Goal: Information Seeking & Learning: Learn about a topic

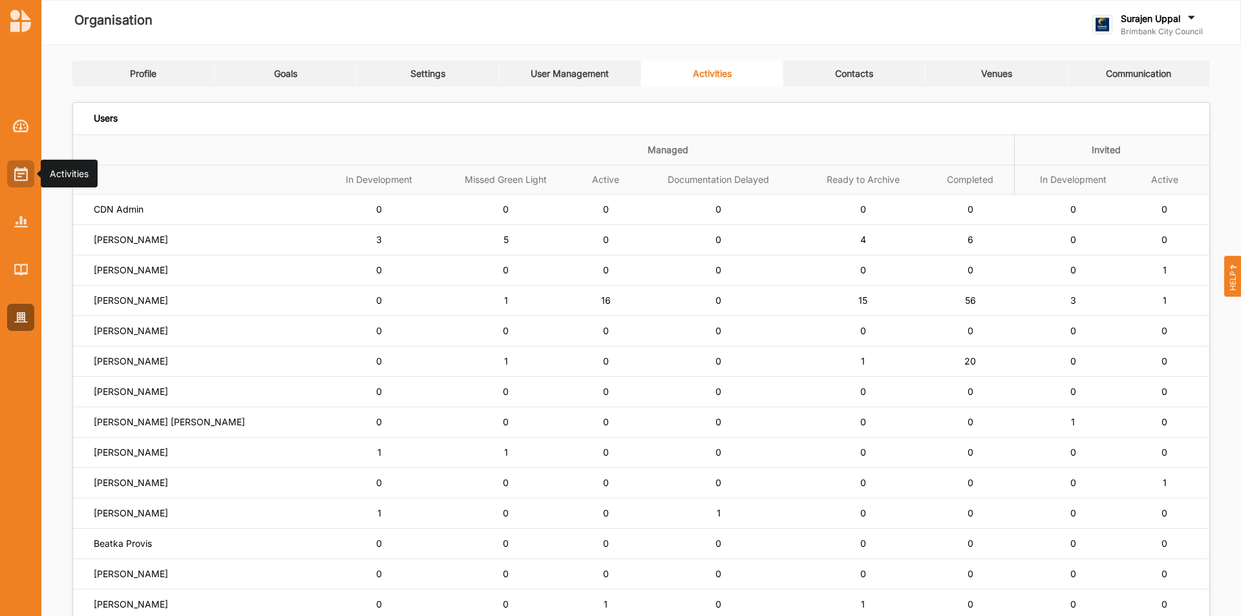
click at [28, 178] on div at bounding box center [20, 173] width 27 height 27
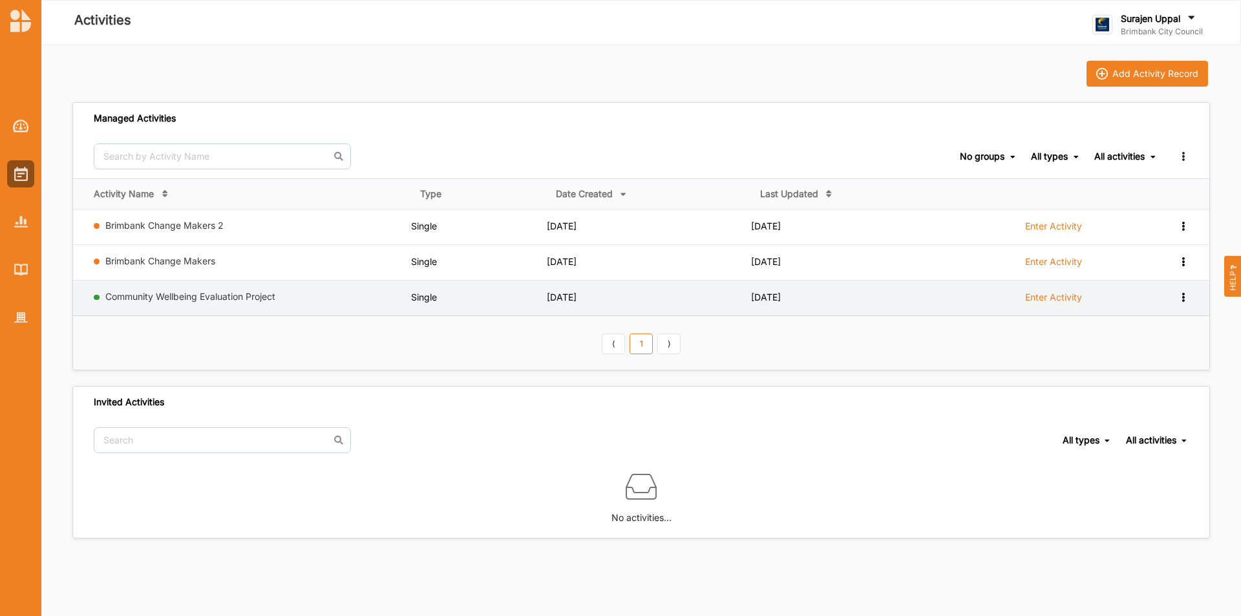
click at [115, 288] on td "Community Wellbeing Evaluation Project" at bounding box center [242, 298] width 338 height 36
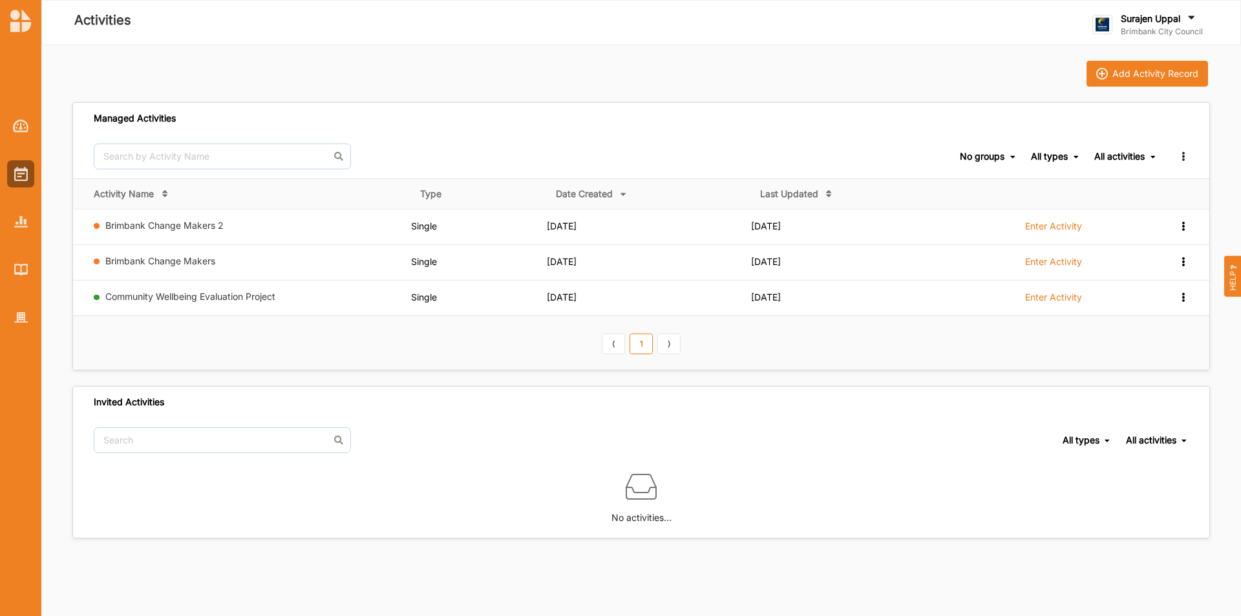
click at [134, 299] on link "Community Wellbeing Evaluation Project" at bounding box center [190, 296] width 170 height 11
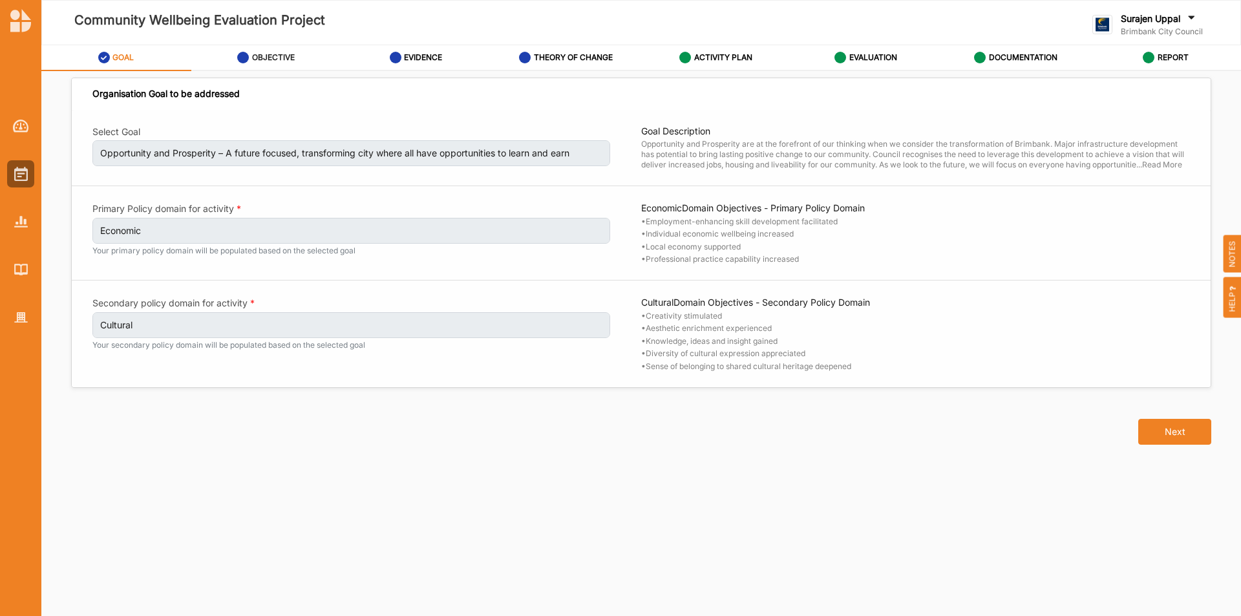
click at [275, 50] on div "OBJECTIVE" at bounding box center [266, 57] width 58 height 23
select select "30"
select select "3"
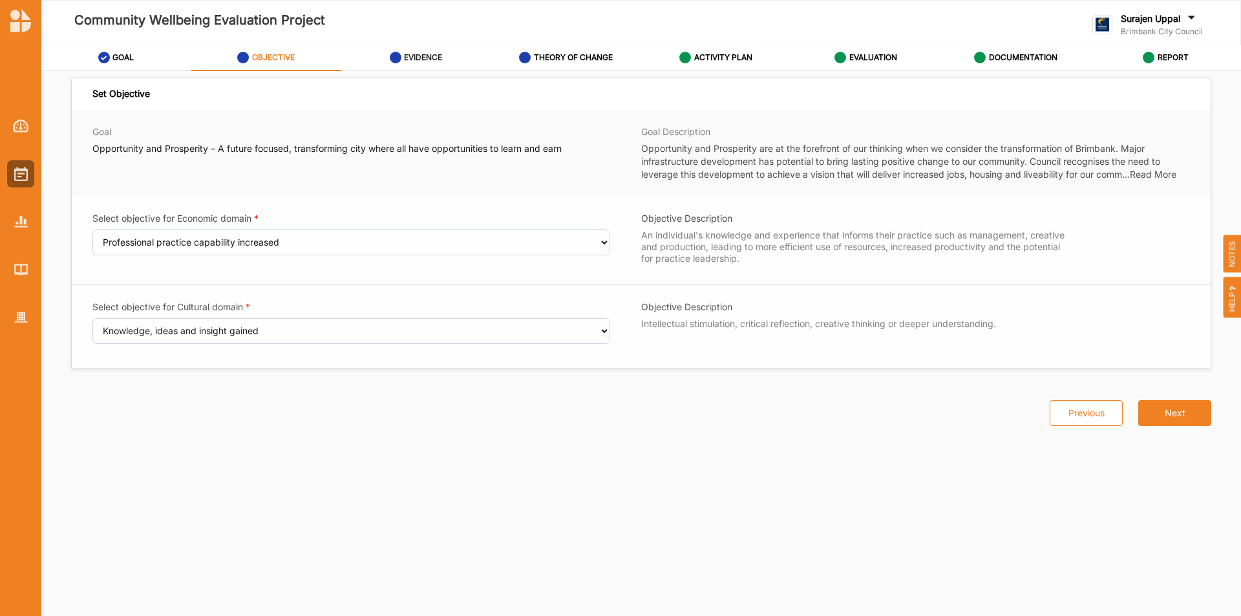
click at [406, 58] on label "EVIDENCE" at bounding box center [423, 57] width 38 height 10
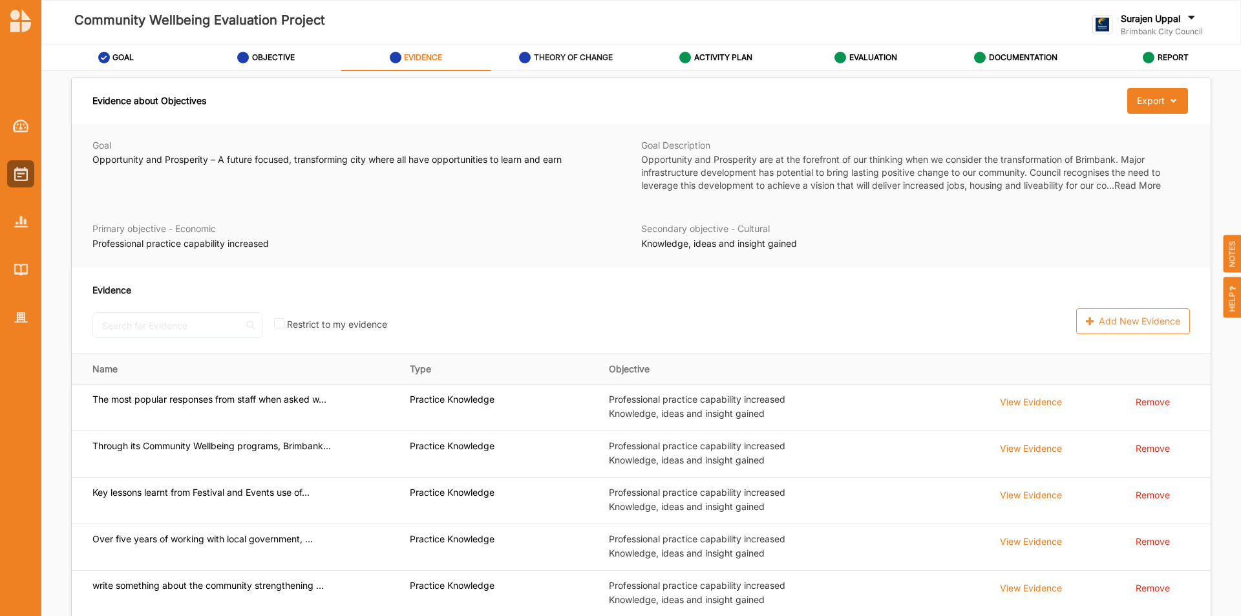
click at [568, 60] on label "THEORY OF CHANGE" at bounding box center [573, 57] width 79 height 10
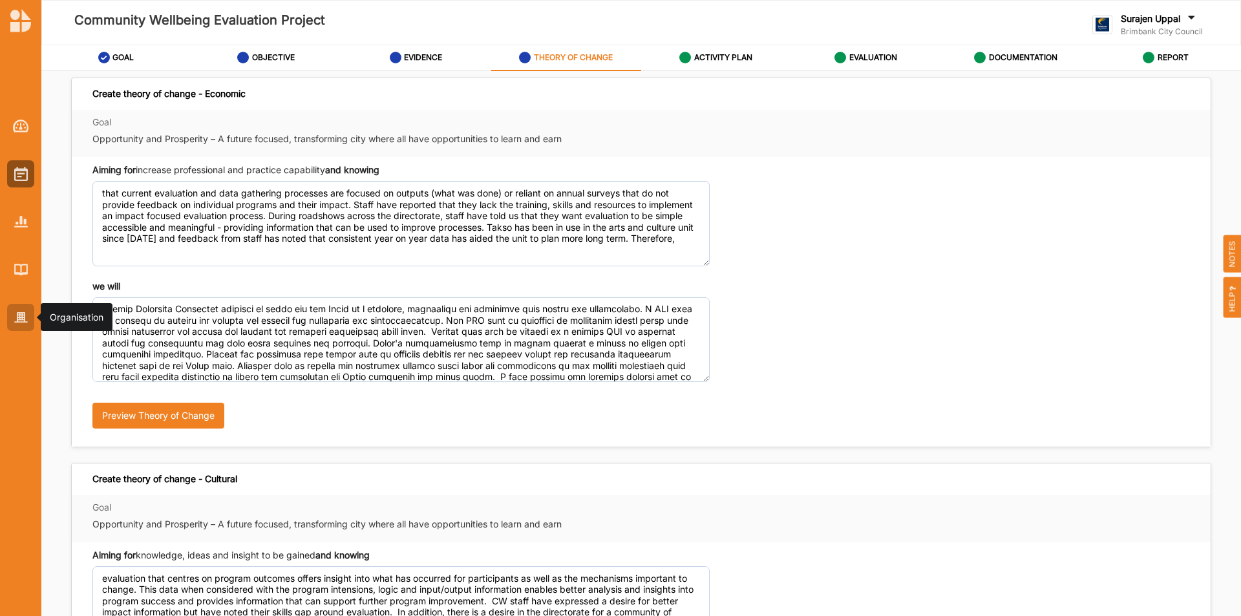
click at [13, 321] on div at bounding box center [20, 317] width 27 height 27
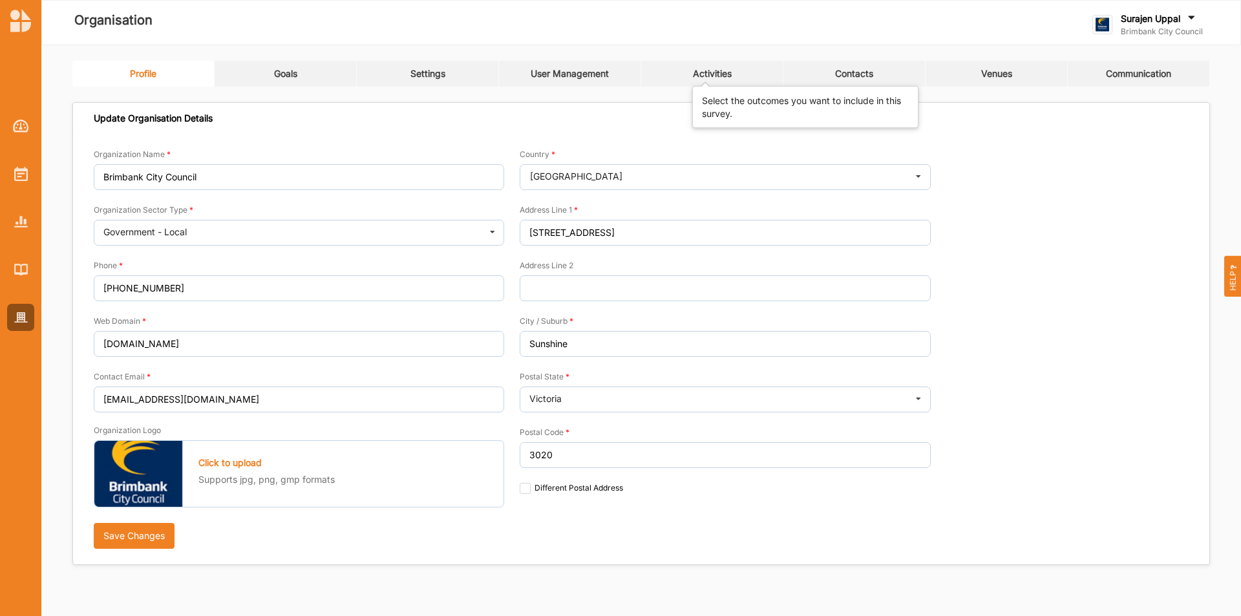
click at [726, 74] on div "Activities" at bounding box center [712, 74] width 39 height 12
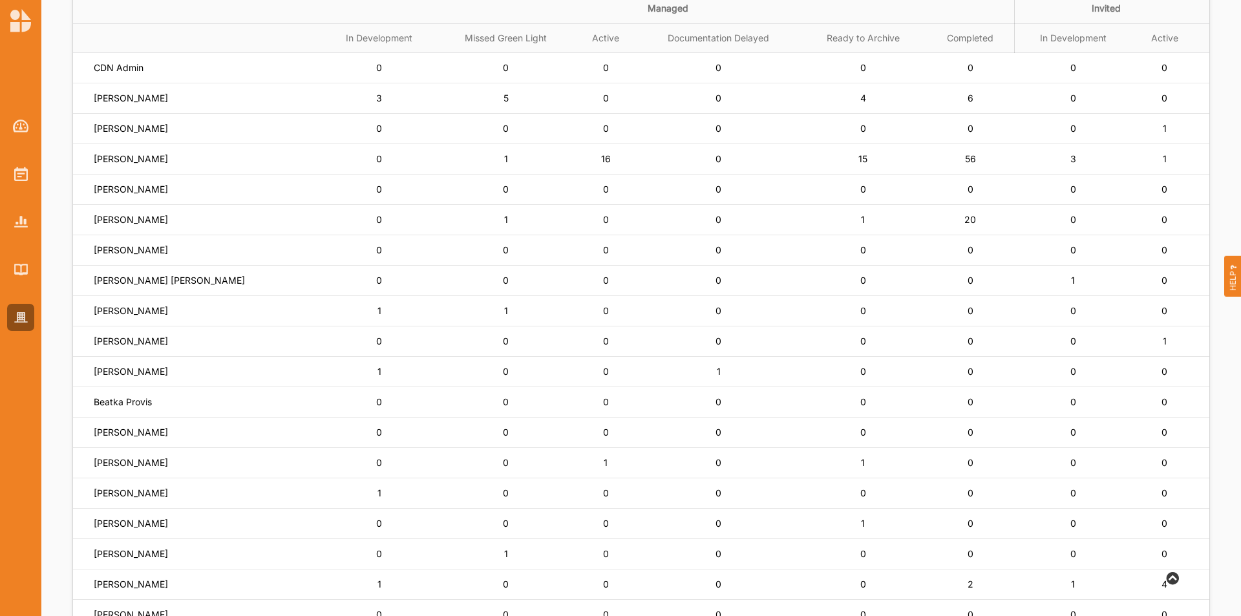
scroll to position [194, 0]
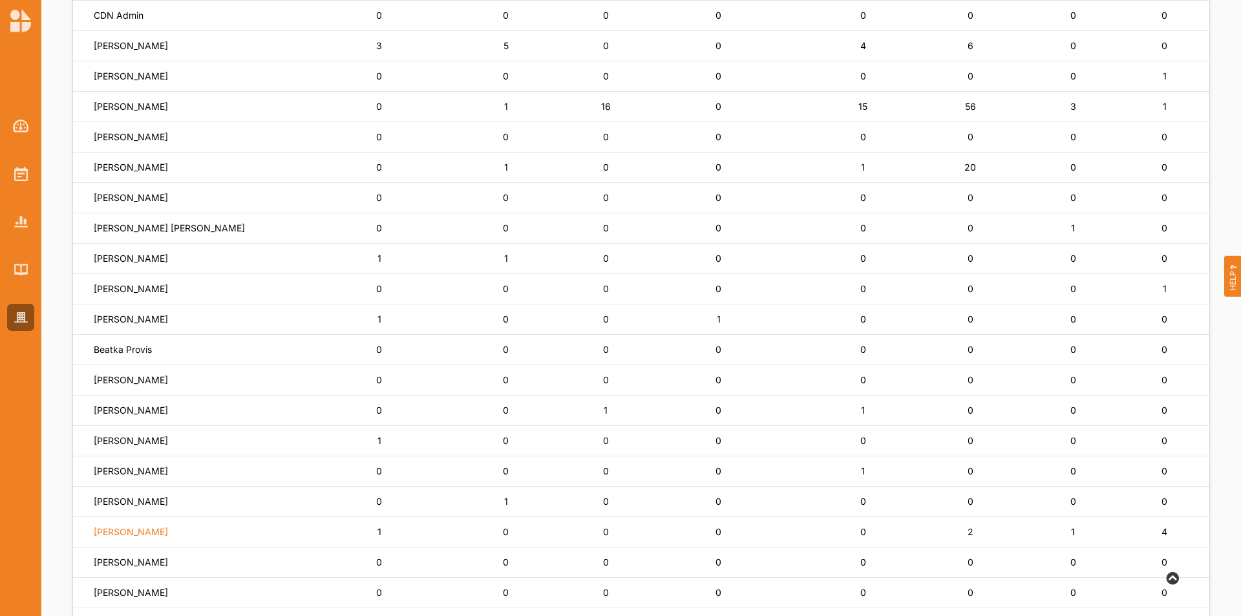
click at [125, 535] on label "[PERSON_NAME]" at bounding box center [131, 532] width 74 height 12
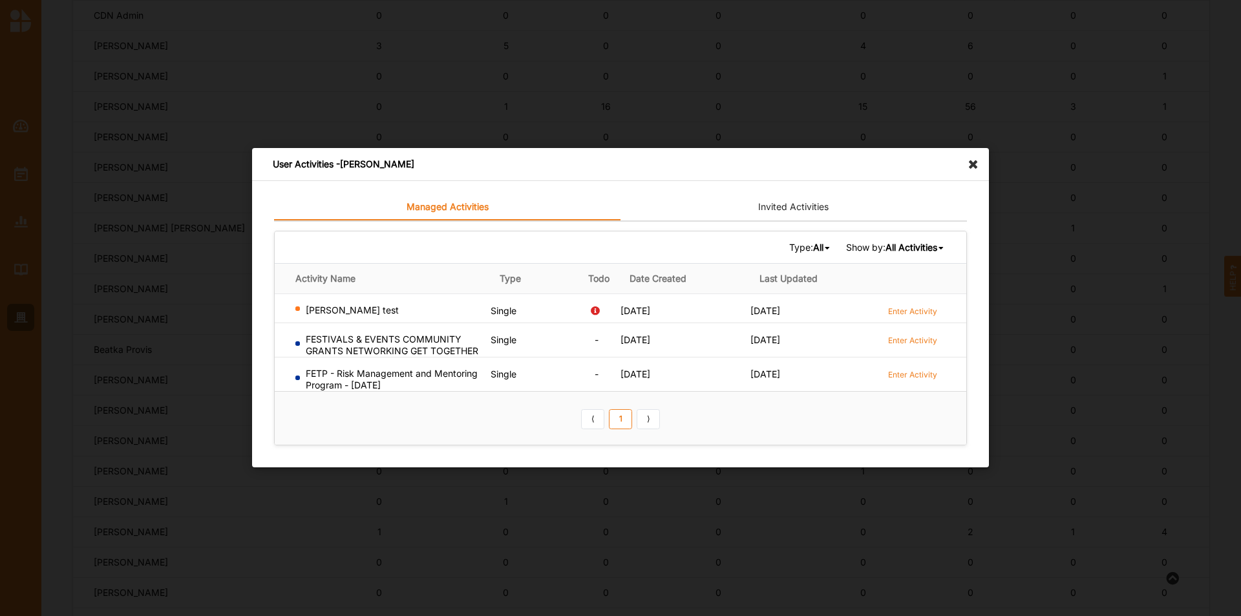
click at [980, 163] on icon at bounding box center [976, 158] width 21 height 21
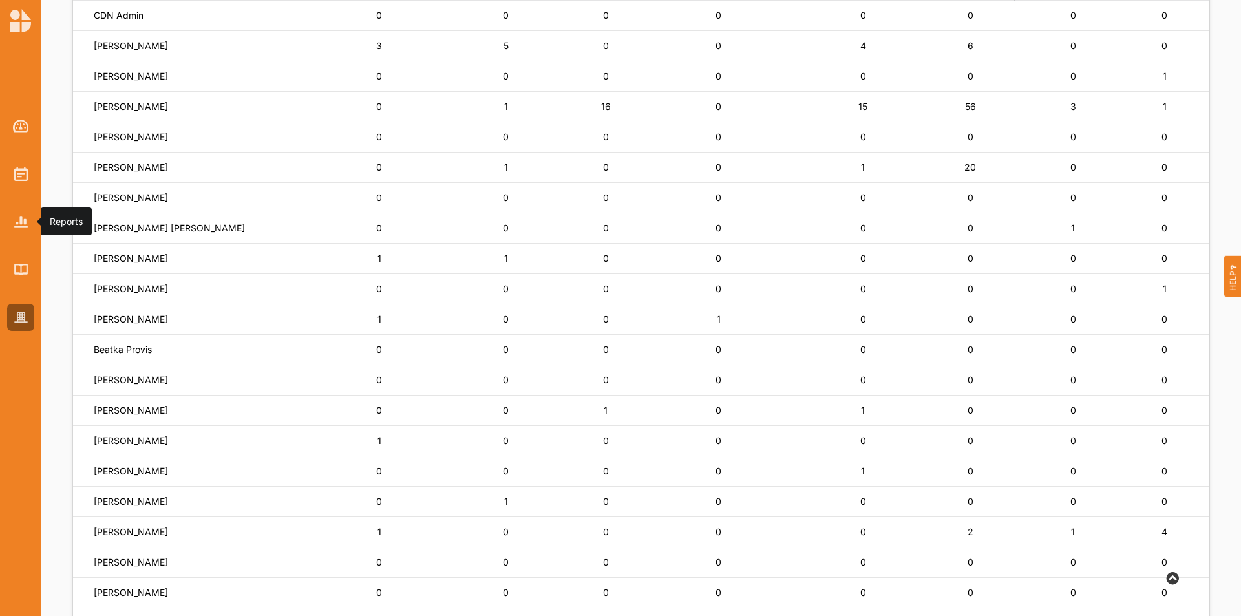
drag, startPoint x: 21, startPoint y: 229, endPoint x: 57, endPoint y: 231, distance: 36.2
click at [23, 229] on div at bounding box center [20, 221] width 27 height 27
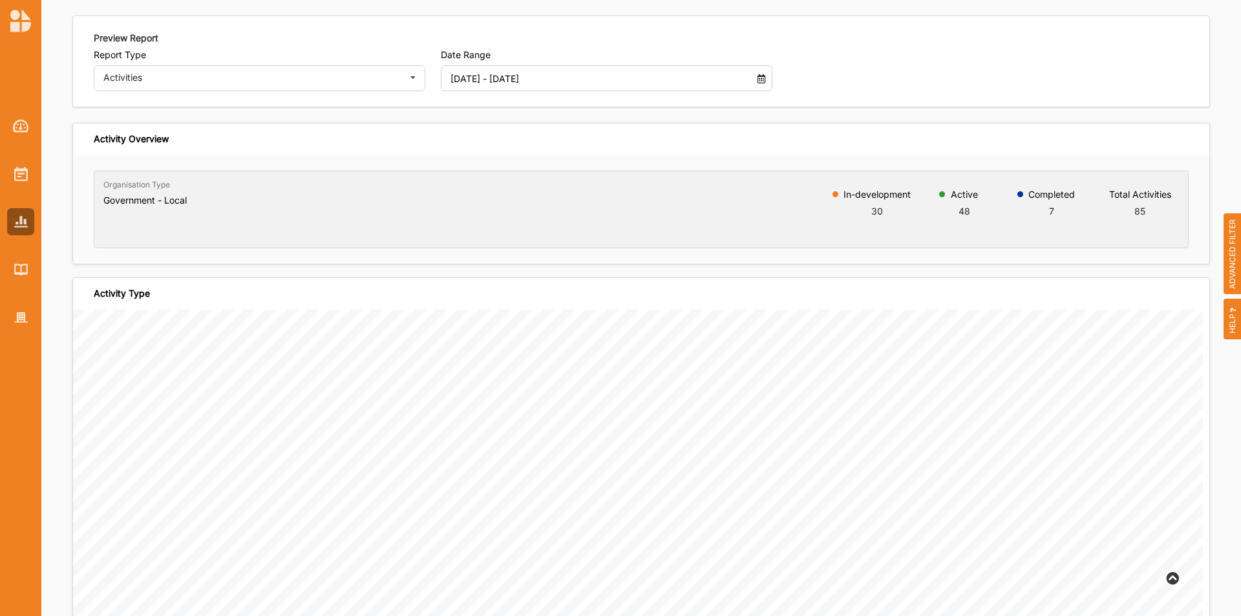
click at [630, 73] on input "[DATE] - [DATE]" at bounding box center [593, 78] width 300 height 26
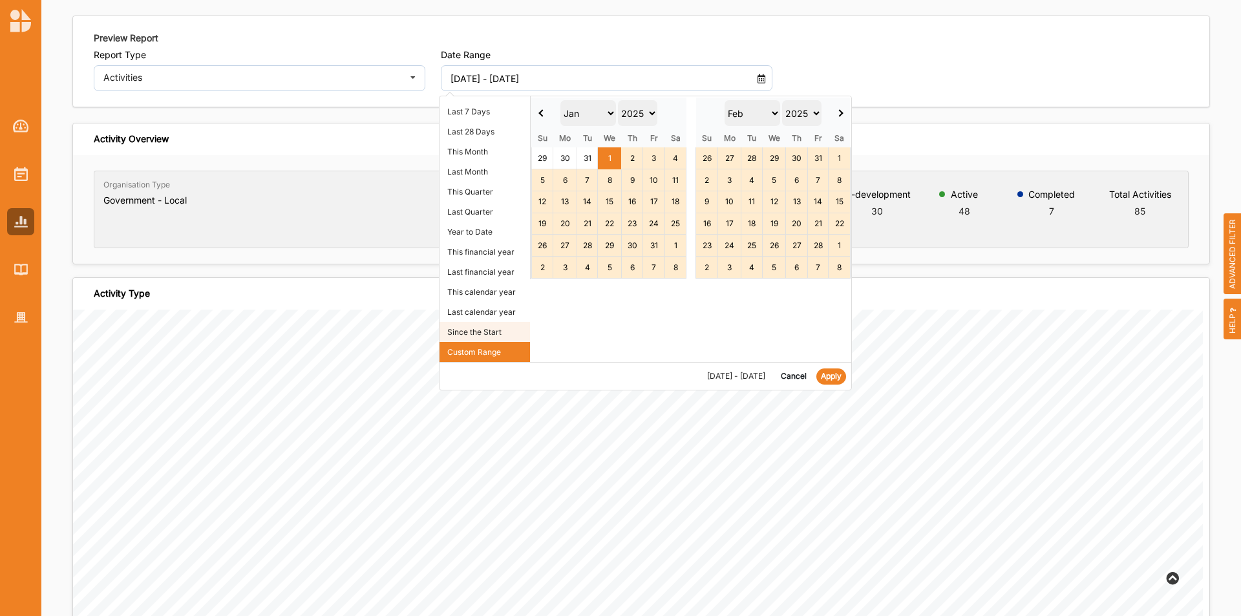
click at [502, 334] on li "Since the Start" at bounding box center [484, 332] width 90 height 20
type input "[DATE] - [DATE]"
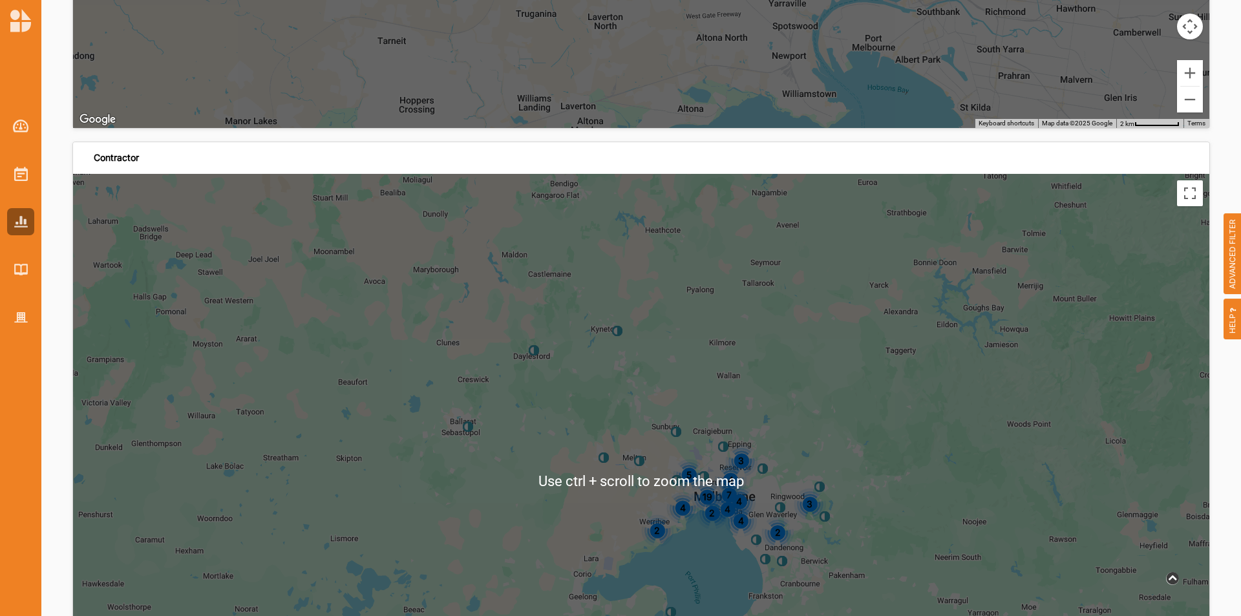
scroll to position [3708, 0]
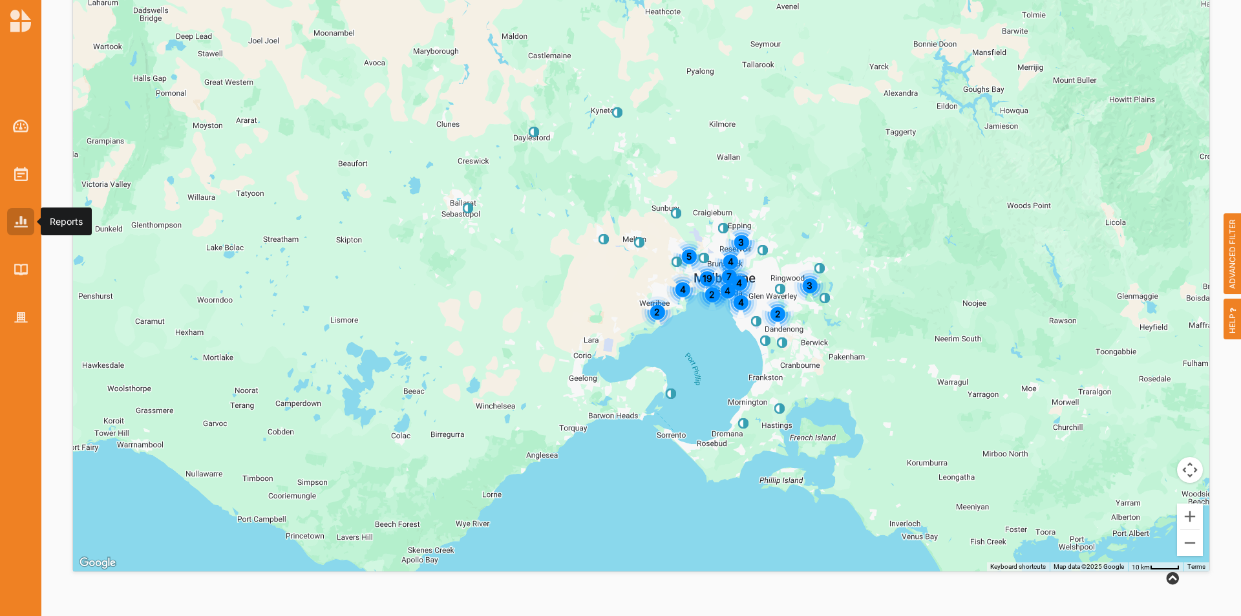
click at [25, 210] on div at bounding box center [20, 221] width 27 height 27
click at [19, 172] on img at bounding box center [21, 174] width 14 height 14
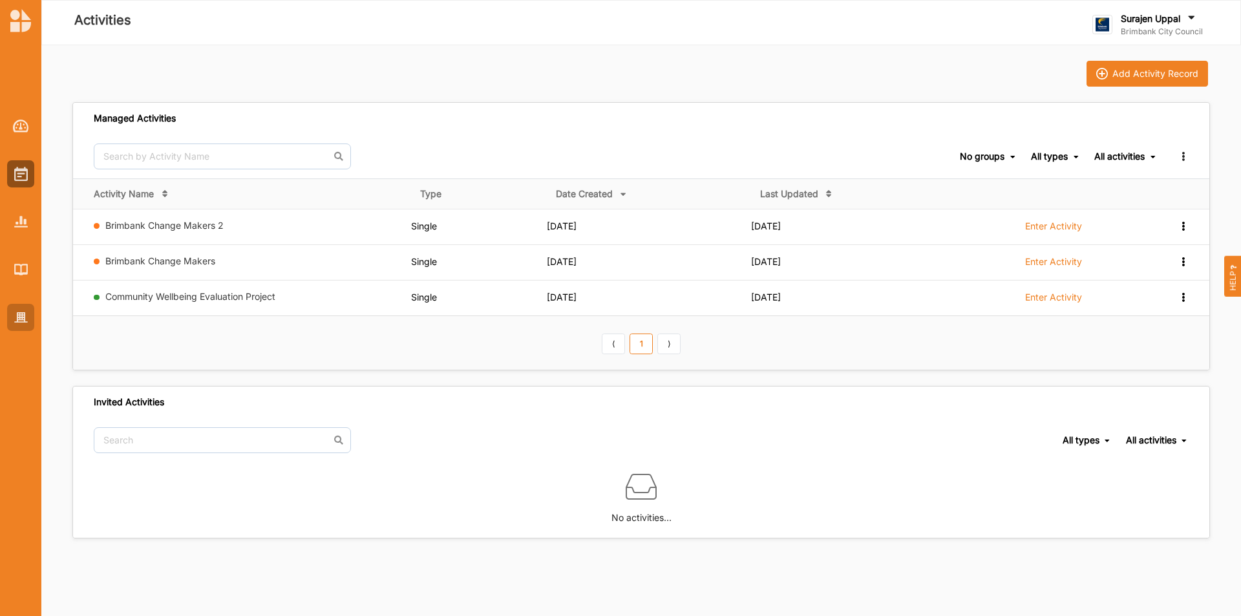
click at [16, 313] on img at bounding box center [21, 317] width 14 height 11
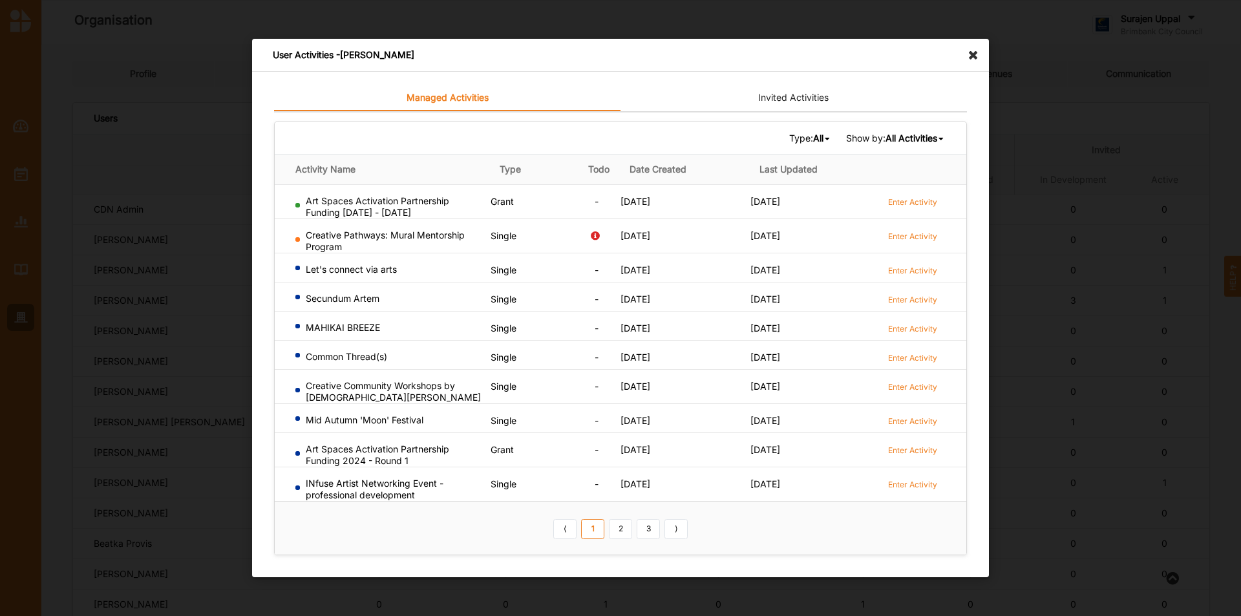
scroll to position [138, 0]
click at [974, 54] on icon at bounding box center [976, 49] width 21 height 21
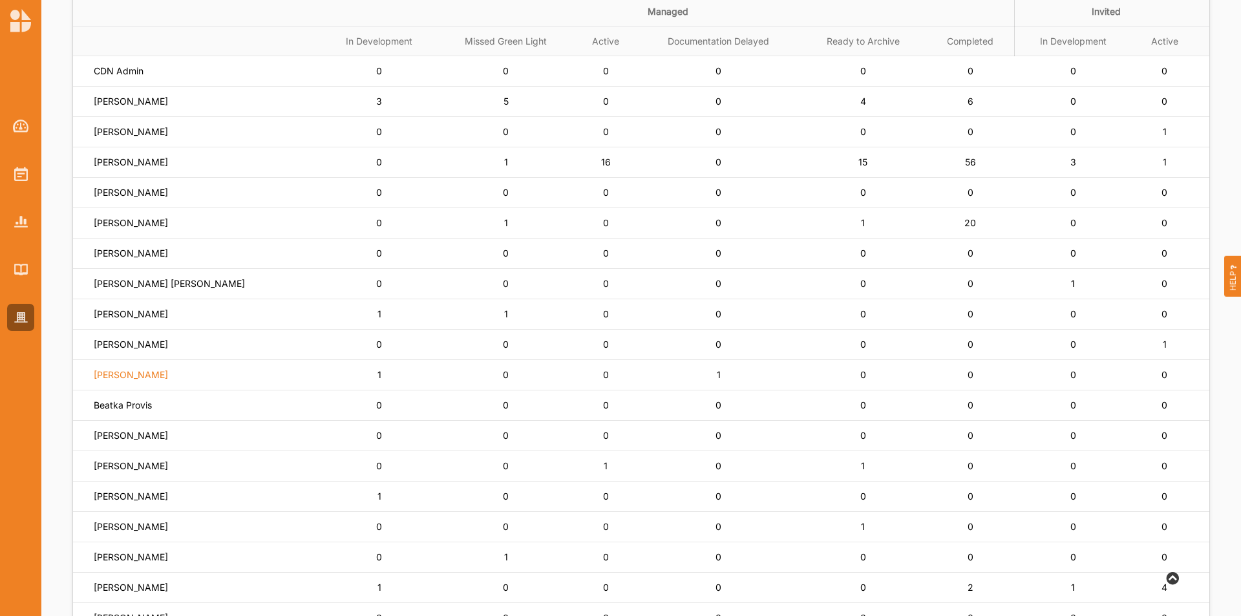
click at [138, 374] on label "[PERSON_NAME]" at bounding box center [131, 375] width 74 height 12
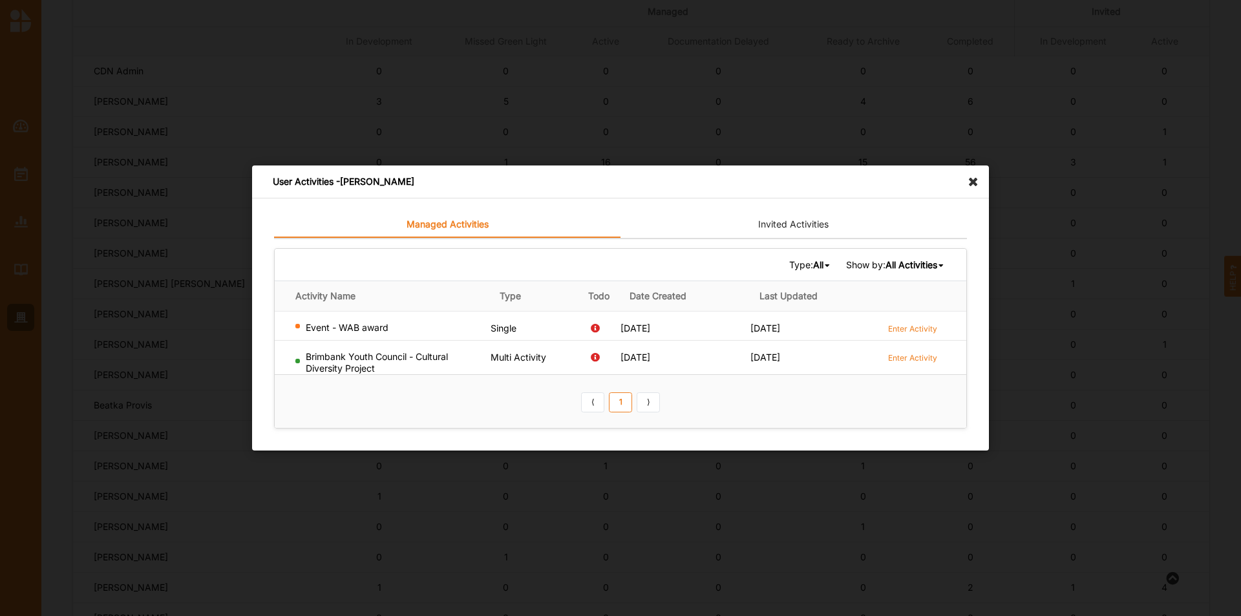
click at [969, 178] on icon at bounding box center [976, 175] width 21 height 21
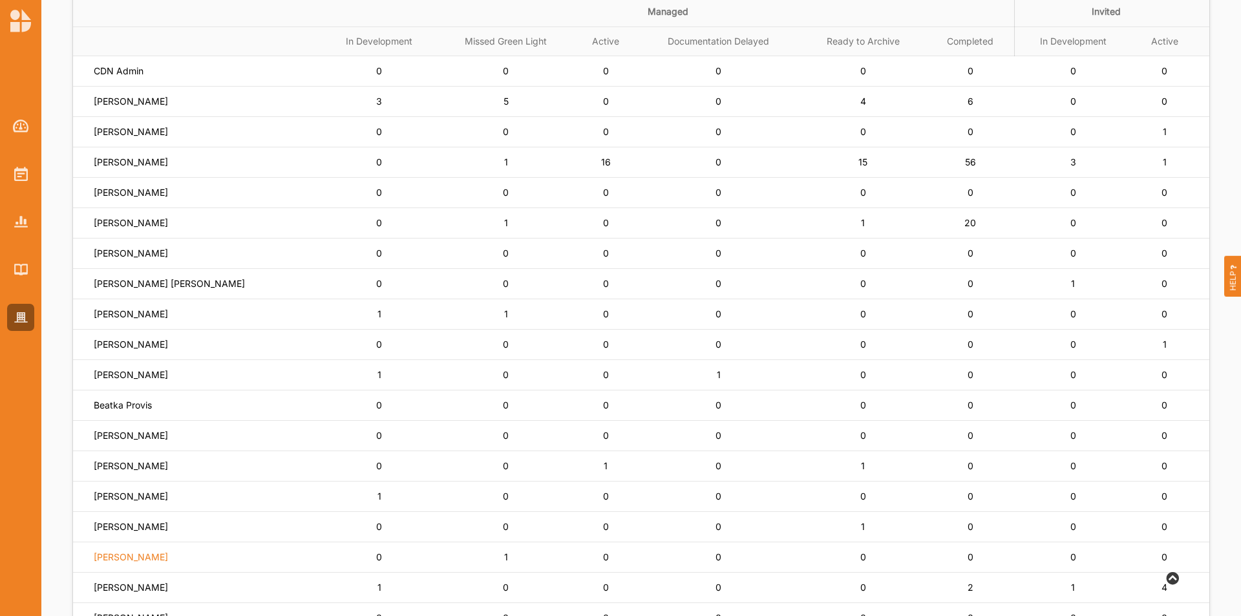
click at [128, 562] on label "[PERSON_NAME]" at bounding box center [131, 557] width 74 height 12
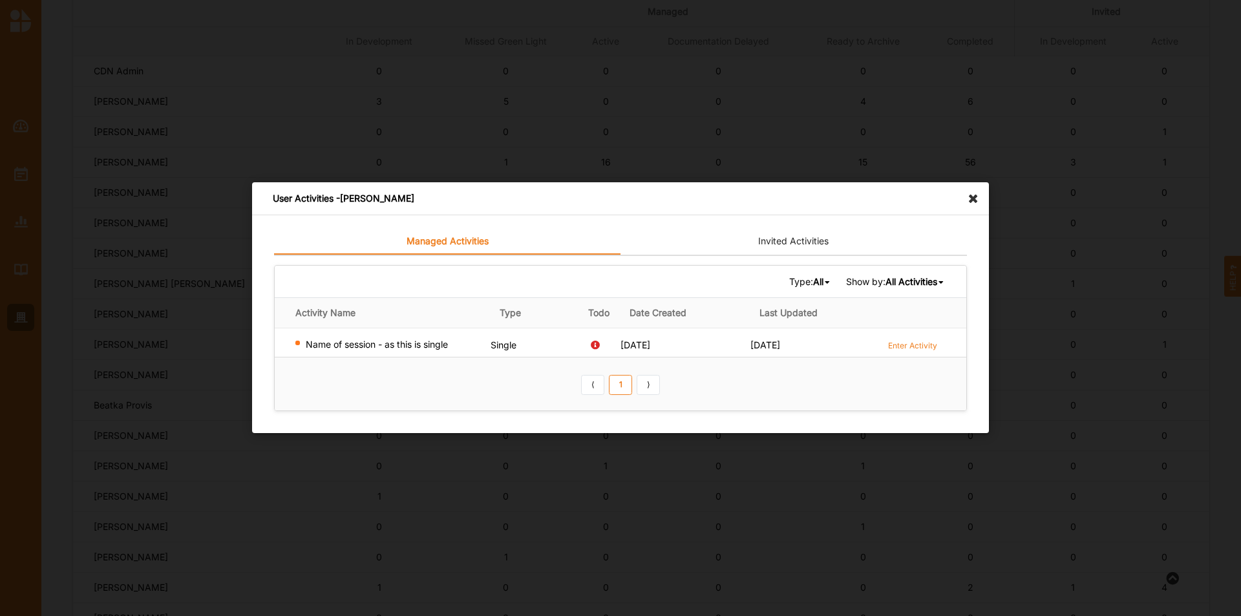
click at [973, 196] on icon at bounding box center [976, 192] width 21 height 21
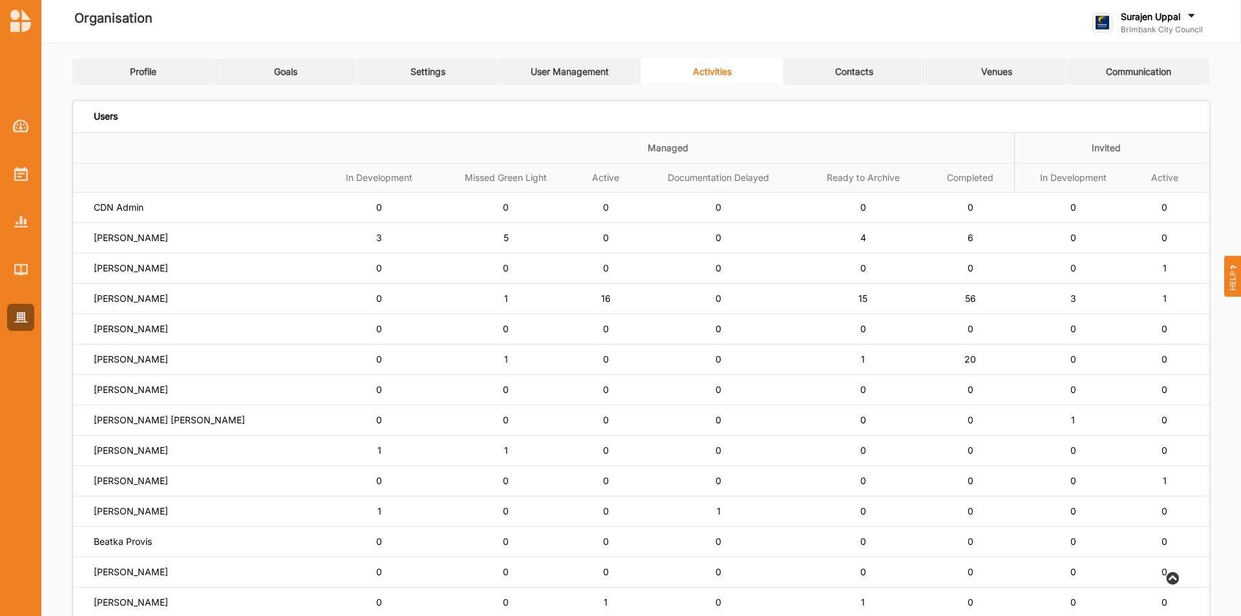
scroll to position [0, 0]
drag, startPoint x: 95, startPoint y: 285, endPoint x: 96, endPoint y: 301, distance: 16.2
click at [96, 301] on td "[PERSON_NAME]" at bounding box center [197, 301] width 248 height 30
click at [92, 301] on td "[PERSON_NAME]" at bounding box center [197, 301] width 248 height 30
click at [107, 298] on label "[PERSON_NAME]" at bounding box center [131, 301] width 74 height 12
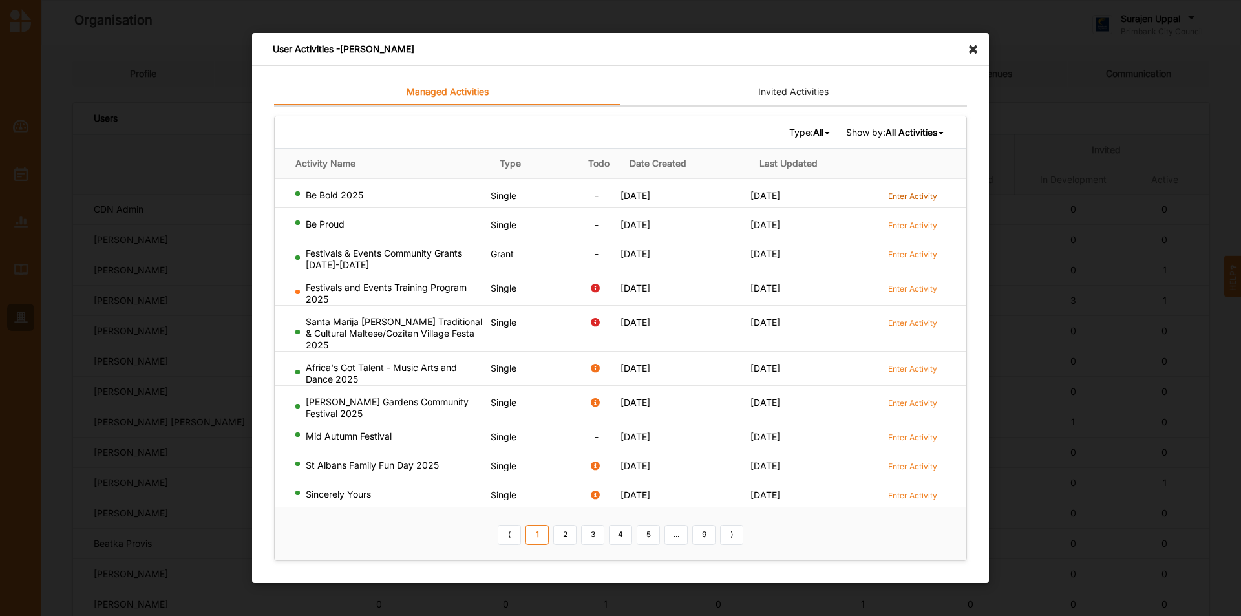
click at [905, 196] on label "Enter Activity" at bounding box center [912, 196] width 49 height 11
click at [924, 202] on label "Enter Activity" at bounding box center [912, 196] width 49 height 11
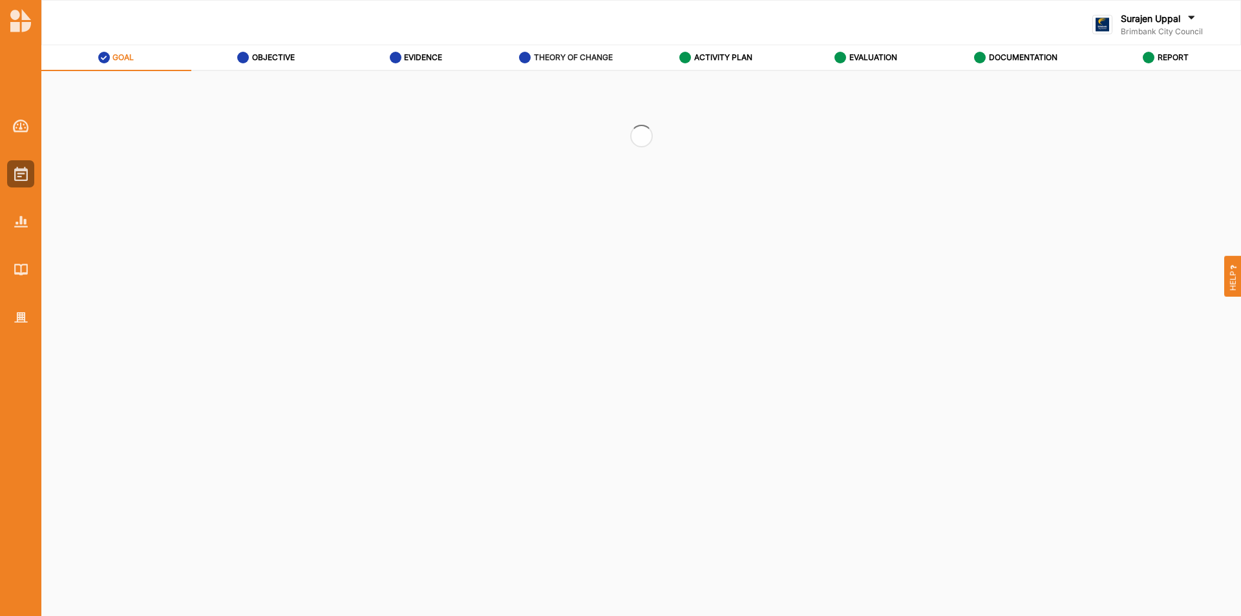
select select "2"
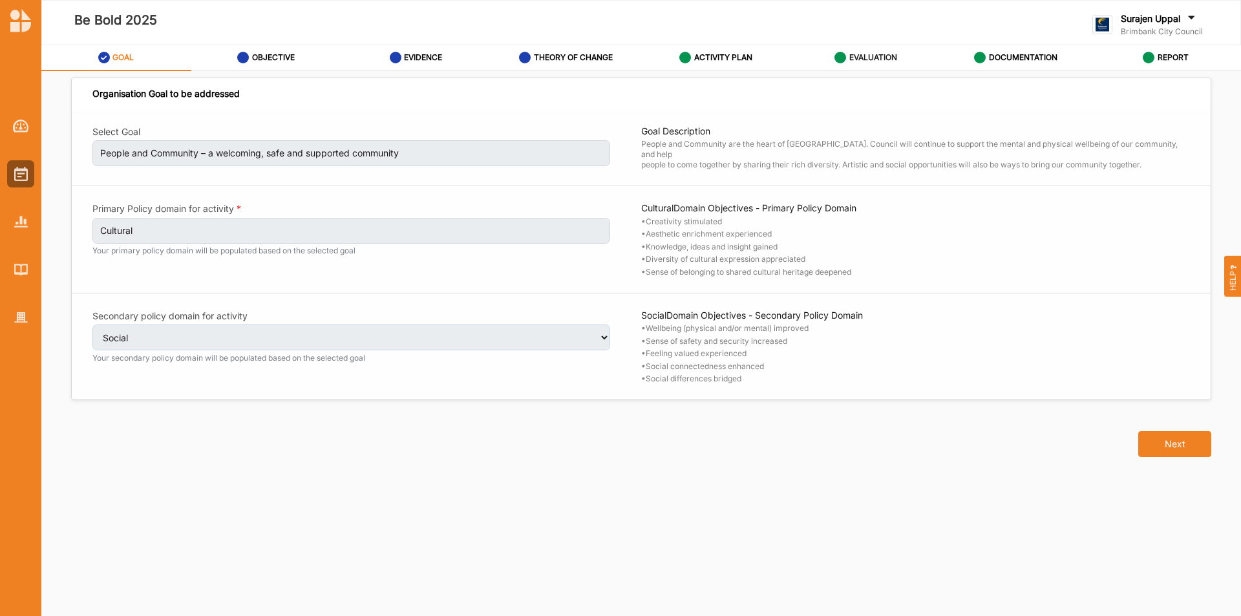
click at [852, 49] on div "EVALUATION" at bounding box center [865, 57] width 63 height 23
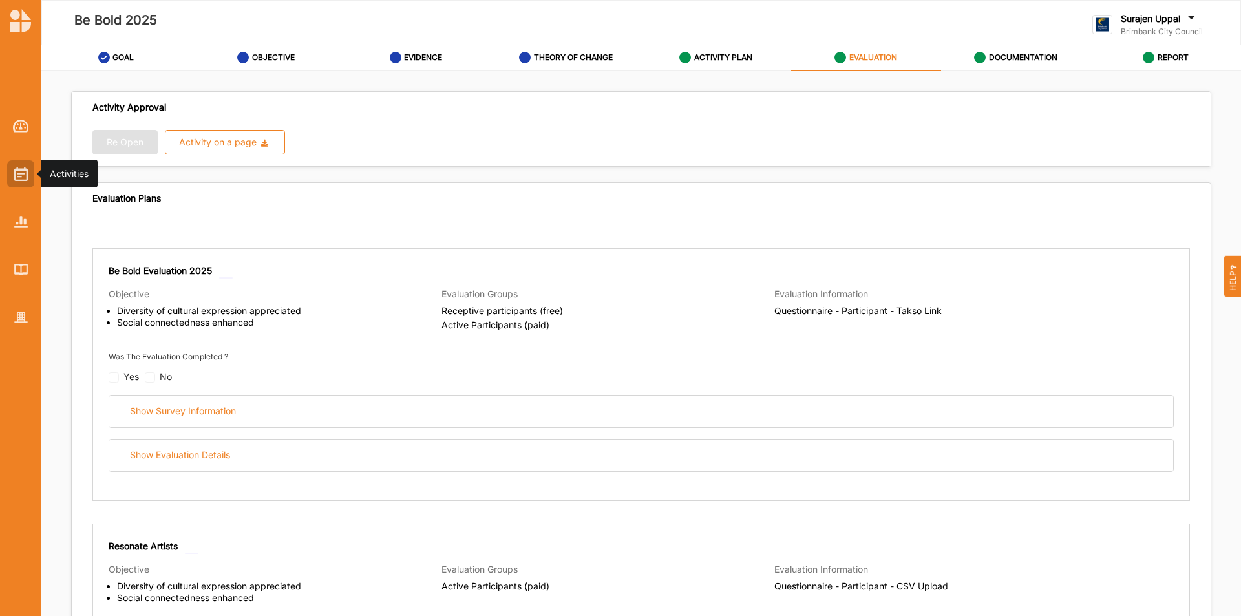
click at [25, 179] on img at bounding box center [21, 174] width 14 height 14
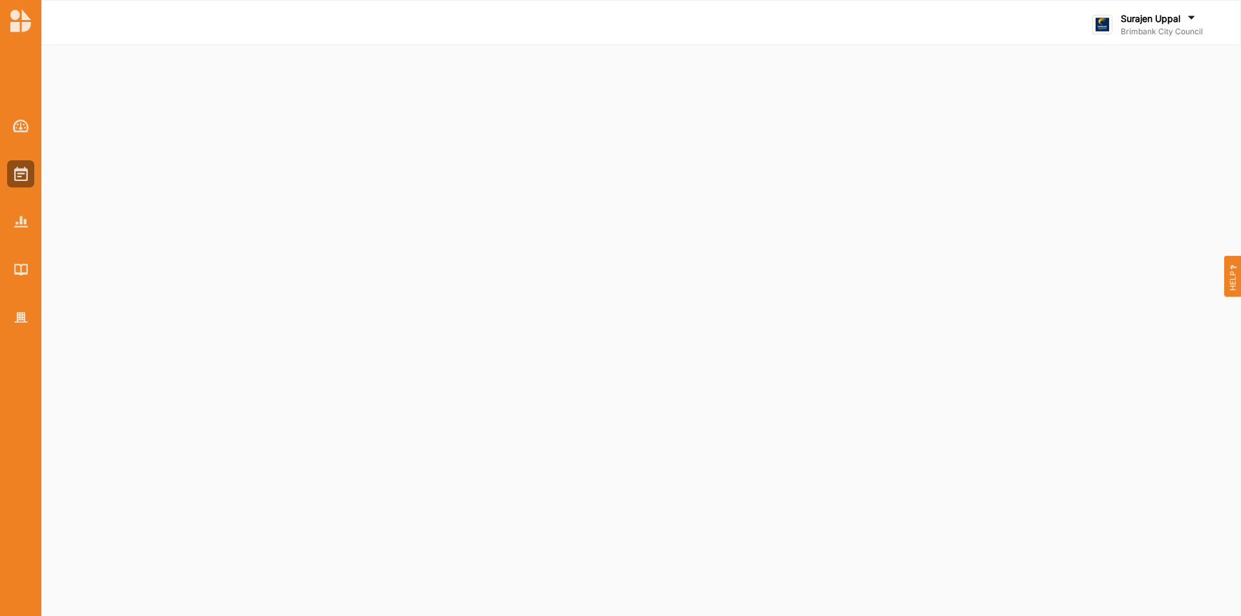
select select "2"
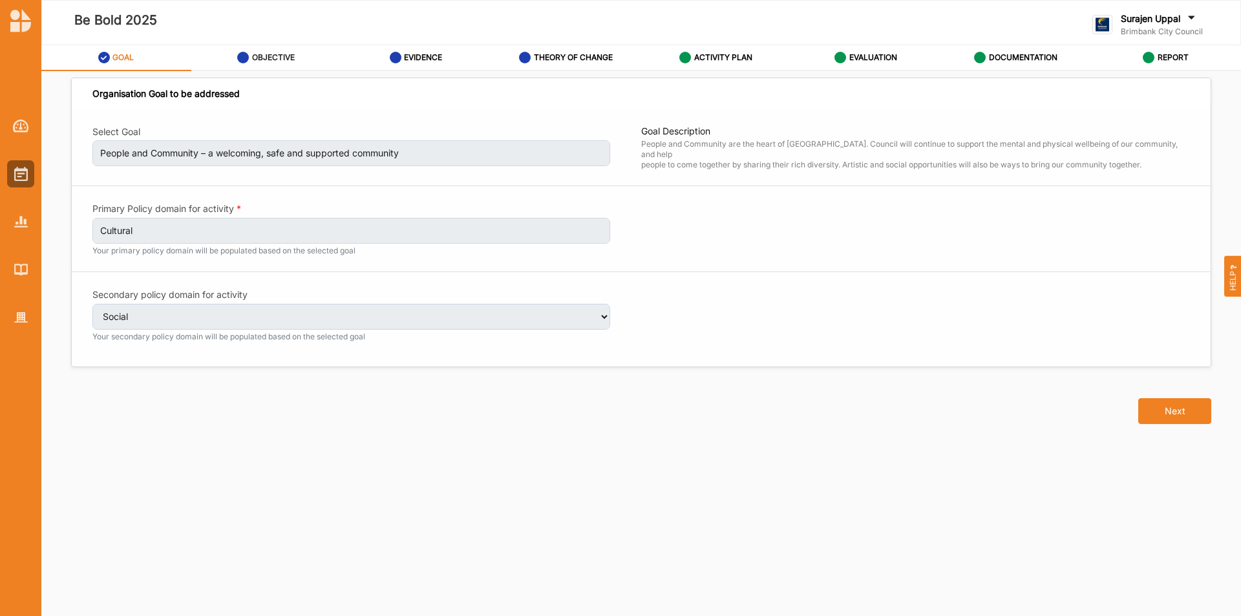
select select "2"
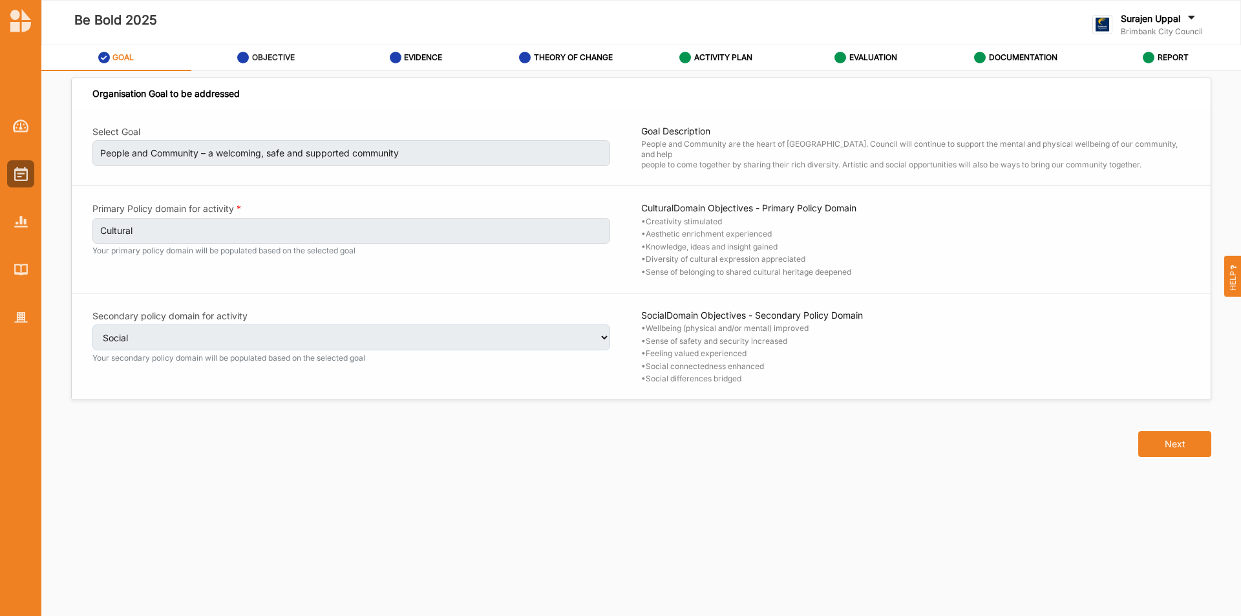
click at [260, 57] on label "OBJECTIVE" at bounding box center [273, 57] width 43 height 10
select select "4"
select select "9"
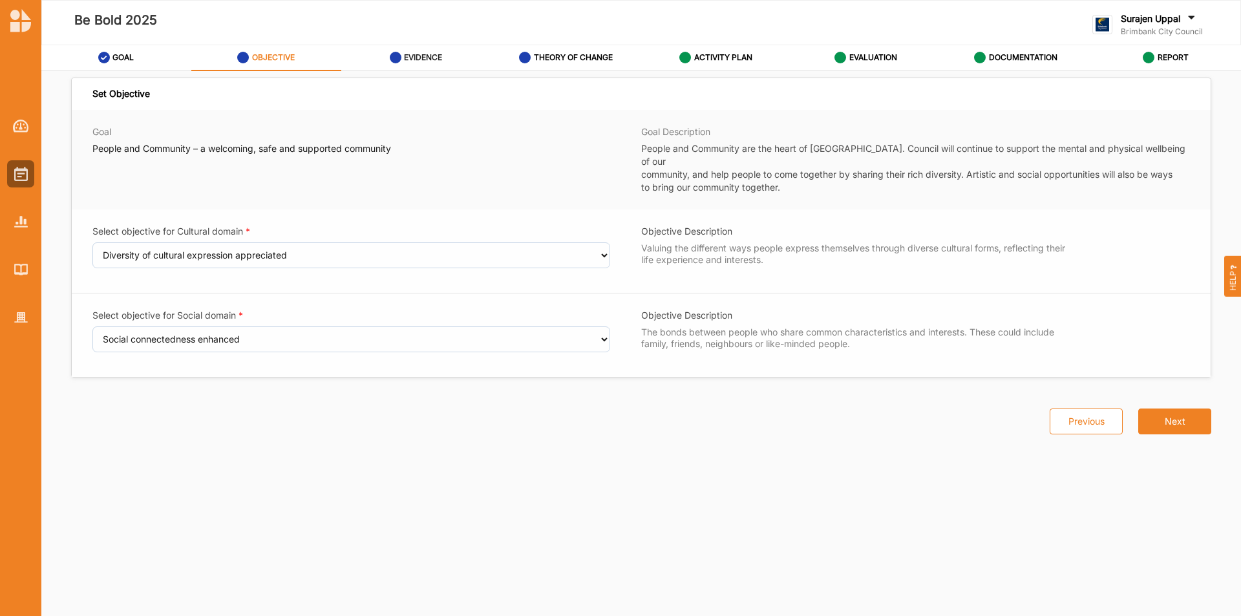
click at [416, 56] on label "EVIDENCE" at bounding box center [423, 57] width 38 height 10
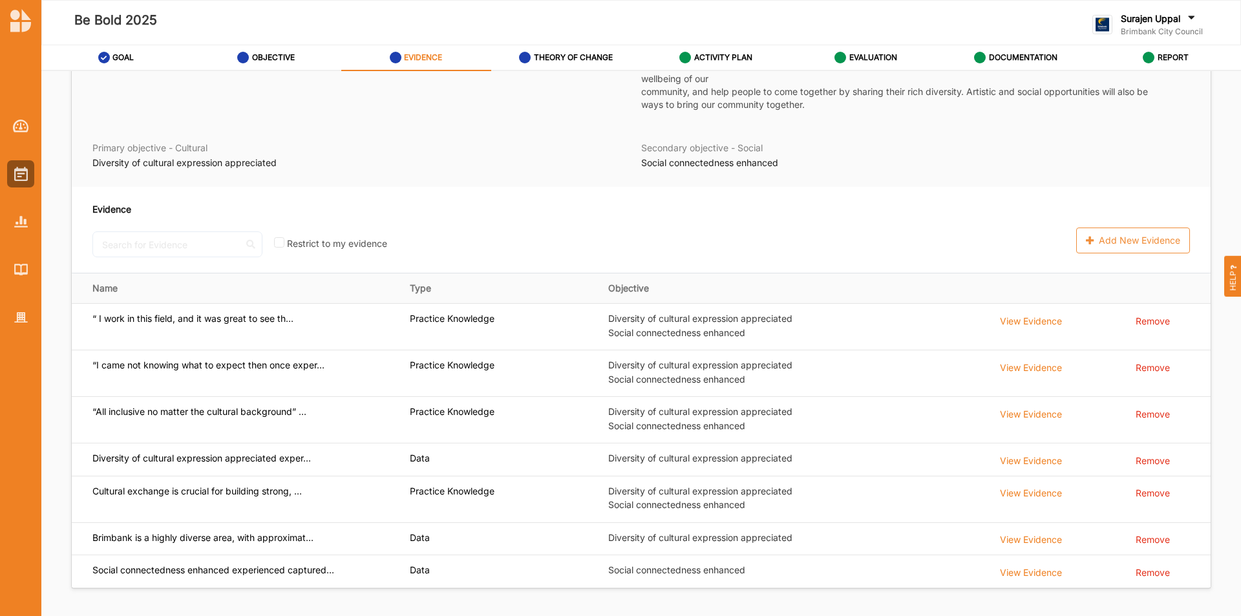
scroll to position [121, 0]
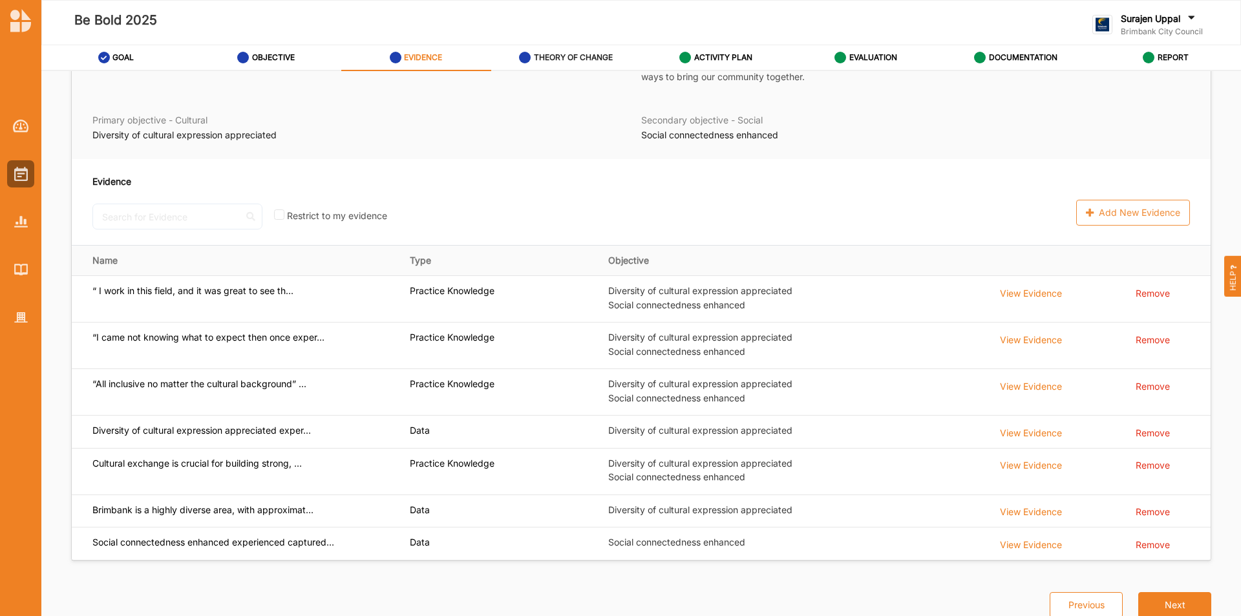
click at [570, 48] on div "THEORY OF CHANGE" at bounding box center [566, 57] width 94 height 23
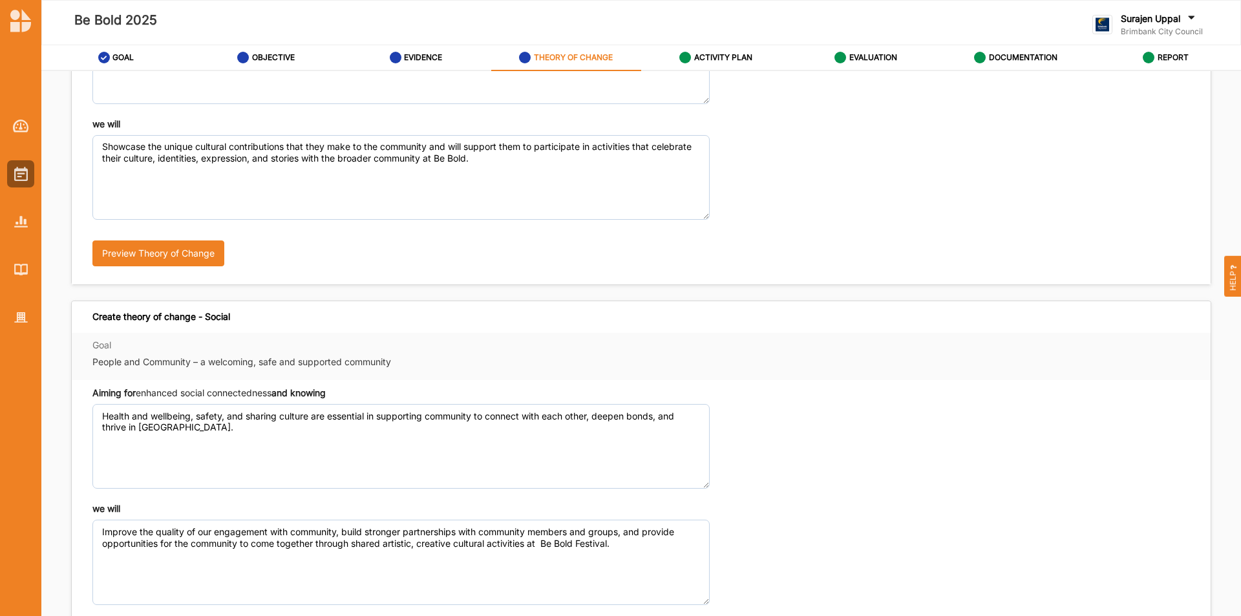
scroll to position [194, 0]
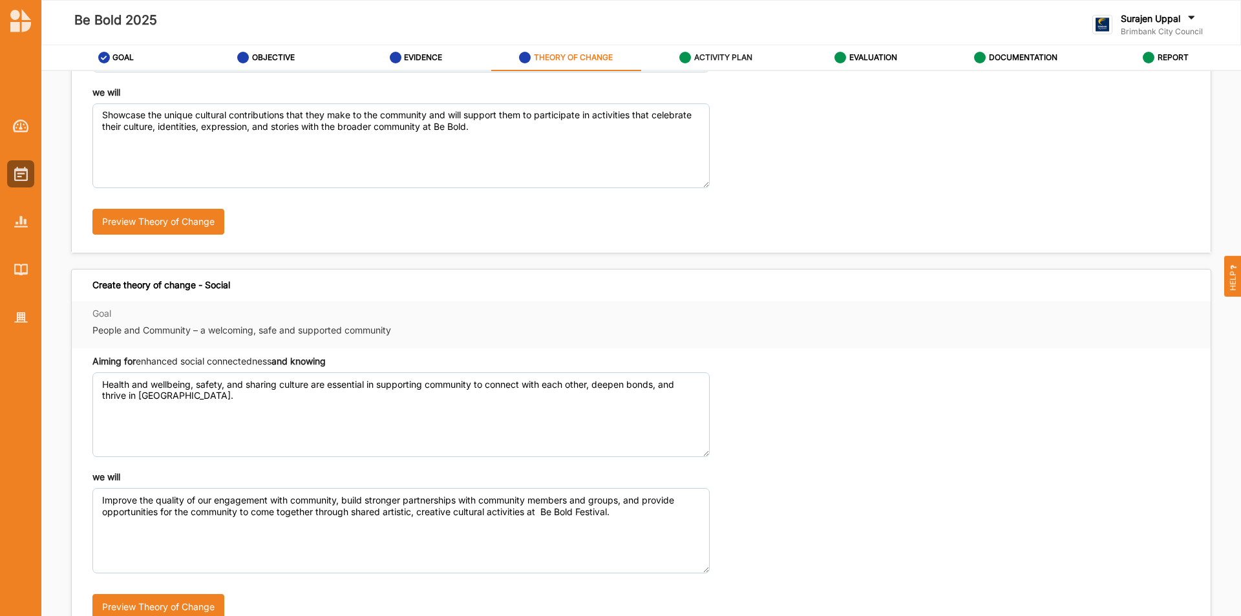
click at [726, 58] on label "ACTIVITY PLAN" at bounding box center [723, 57] width 58 height 10
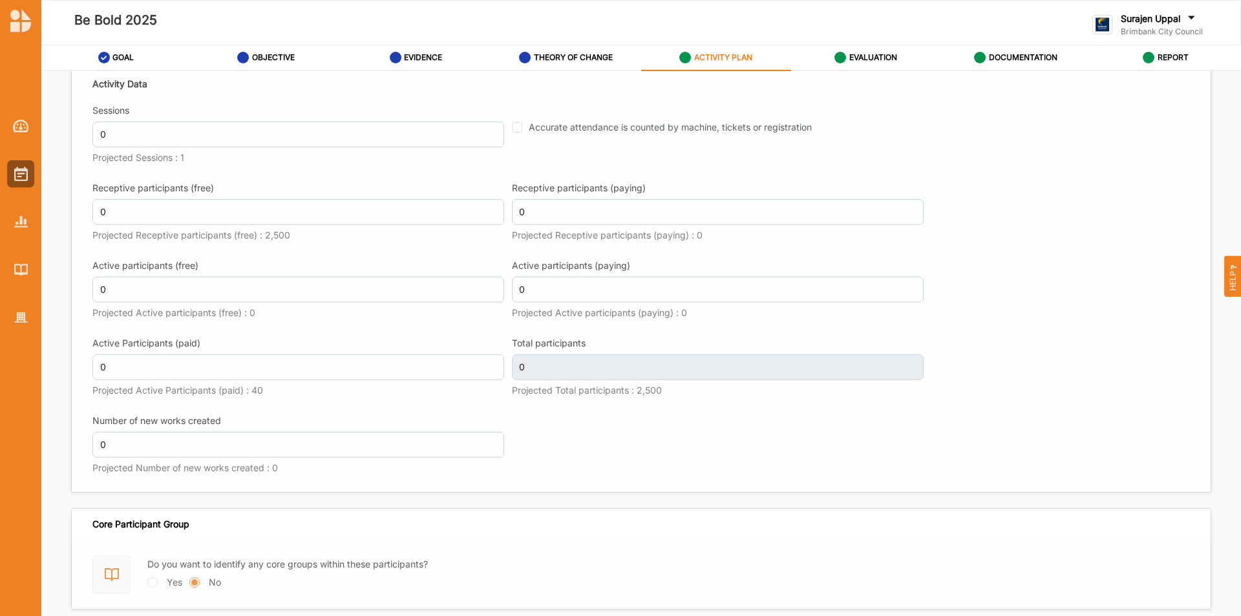
scroll to position [1486, 0]
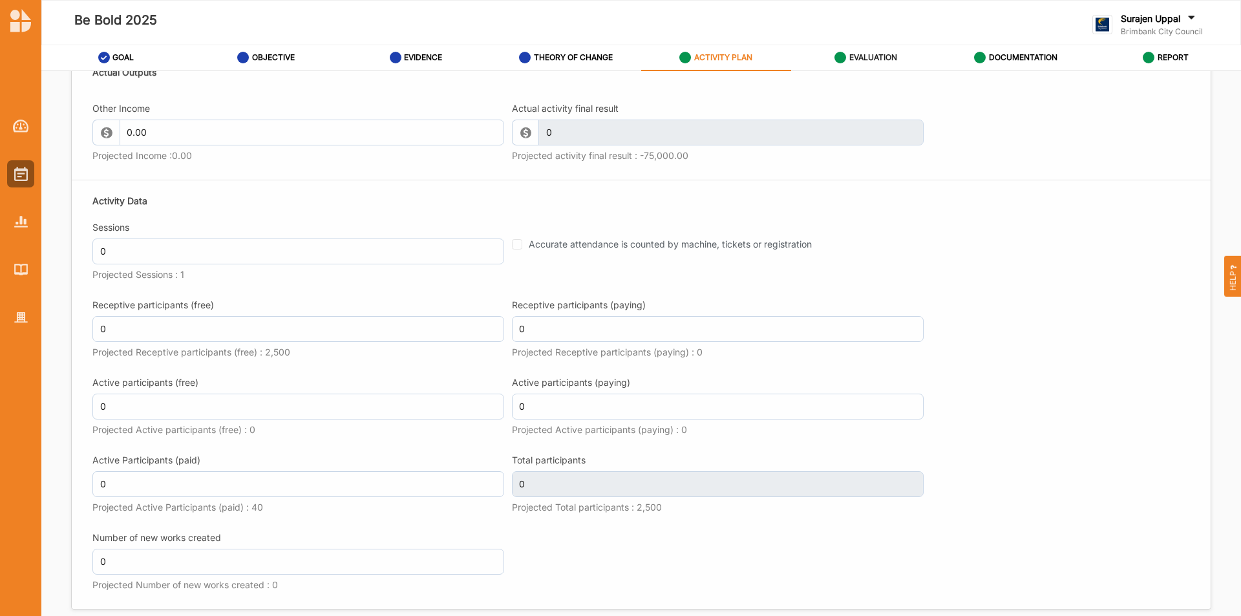
click at [874, 61] on label "EVALUATION" at bounding box center [873, 57] width 48 height 10
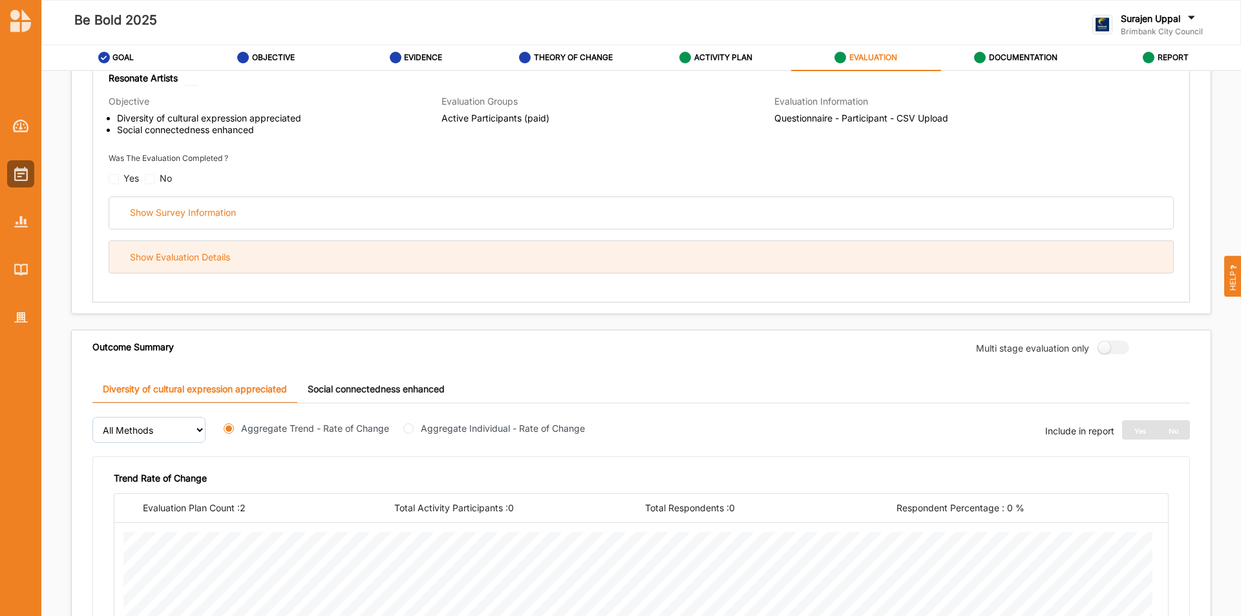
scroll to position [341, 0]
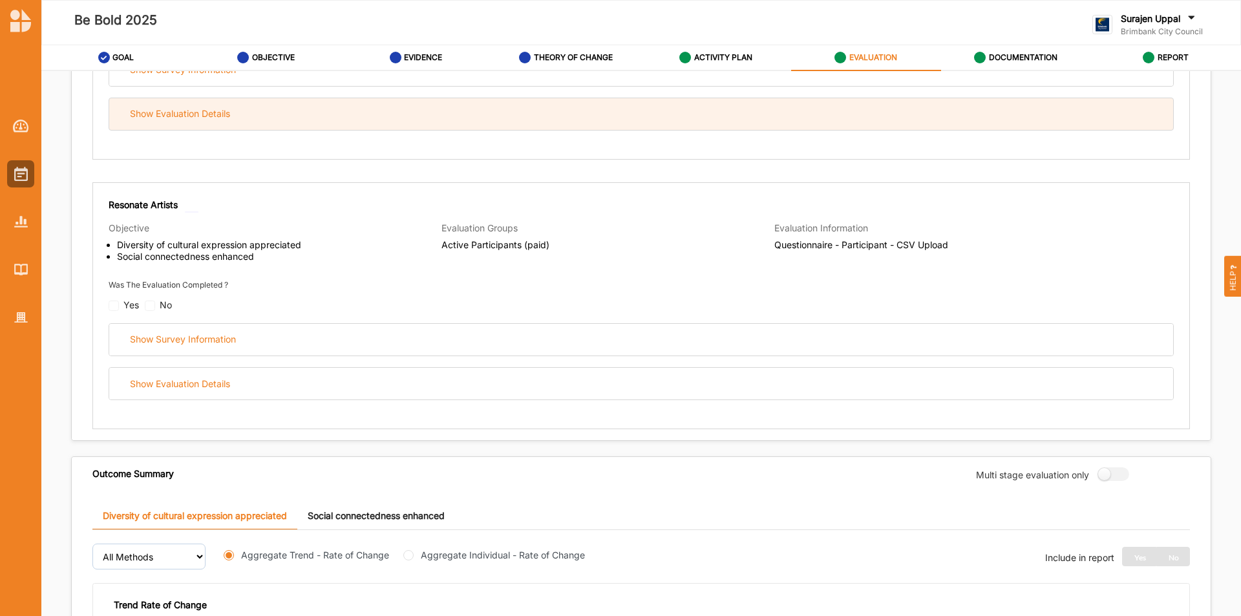
click at [270, 110] on div "Show Evaluation Details" at bounding box center [641, 114] width 1064 height 32
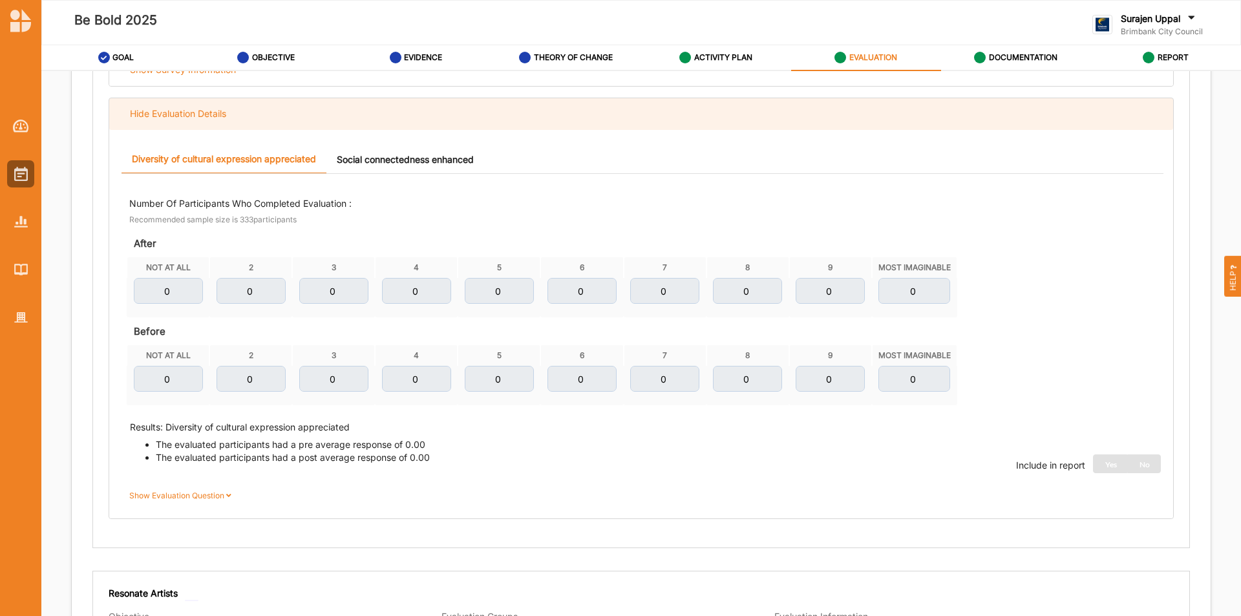
click at [270, 110] on div "Hide Evaluation Details" at bounding box center [641, 114] width 1064 height 32
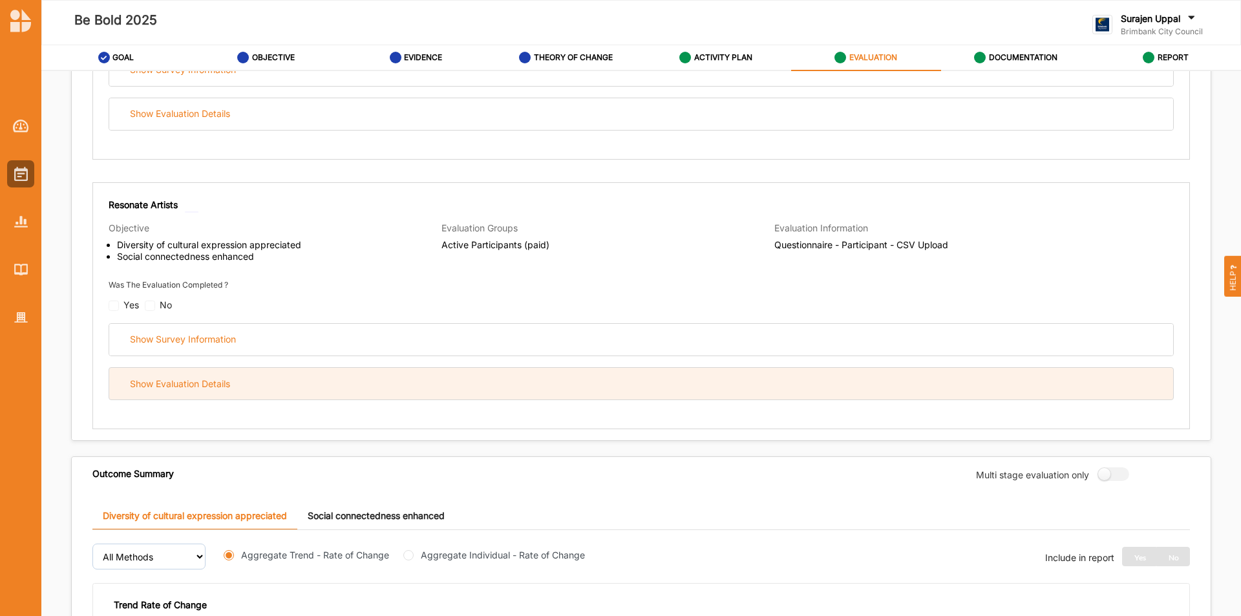
drag, startPoint x: 312, startPoint y: 390, endPoint x: 314, endPoint y: 377, distance: 12.4
click at [312, 389] on div "Show Evaluation Details" at bounding box center [641, 384] width 1064 height 32
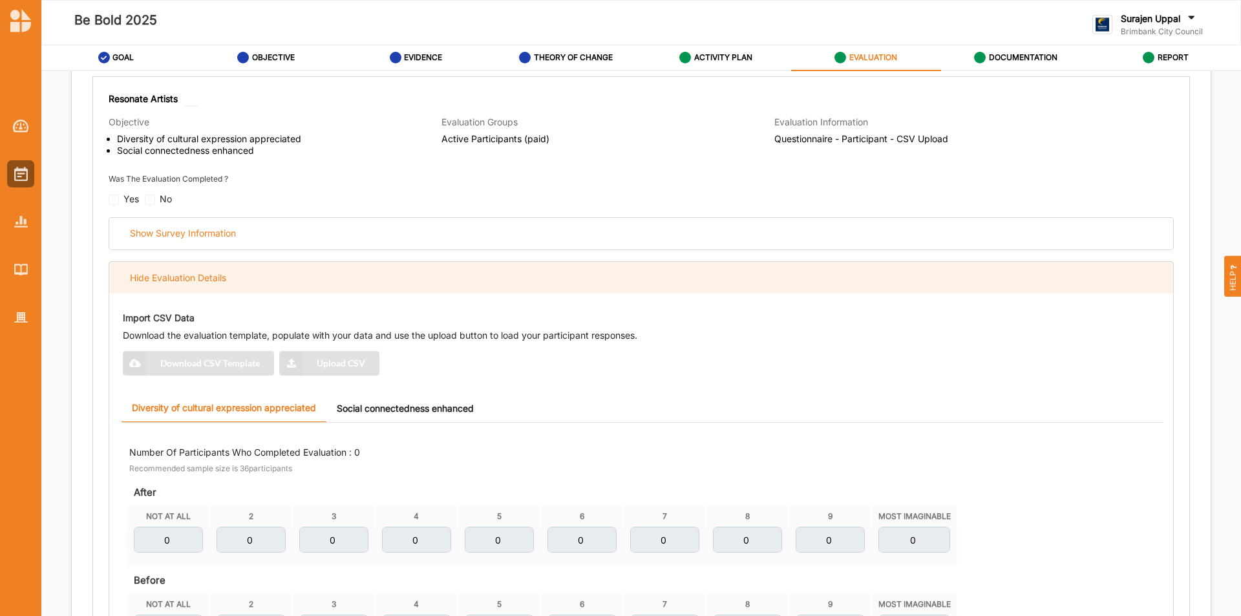
scroll to position [535, 0]
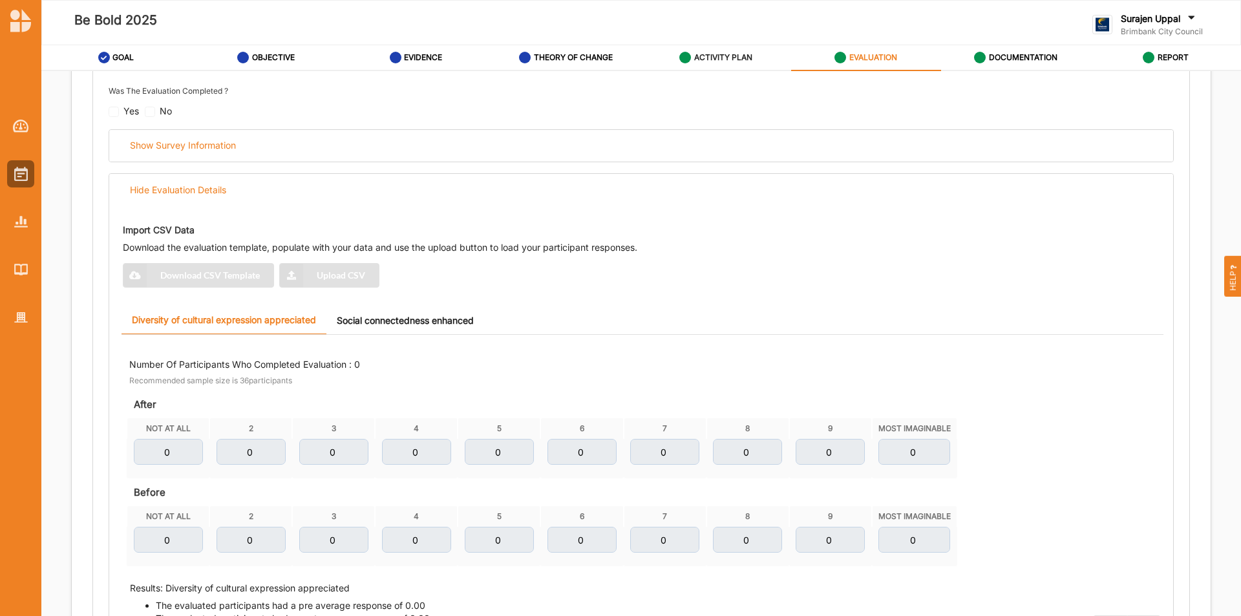
click at [696, 70] on link "ACTIVITY PLAN" at bounding box center [716, 58] width 150 height 26
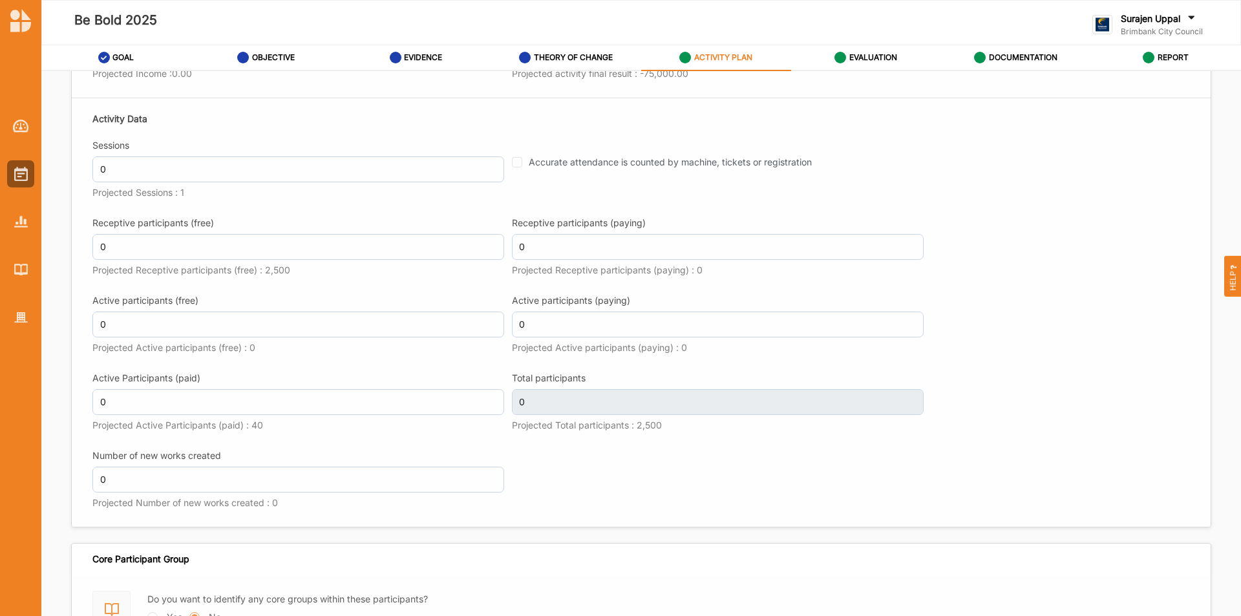
scroll to position [1440, 0]
click at [875, 65] on div "EVALUATION" at bounding box center [865, 57] width 63 height 23
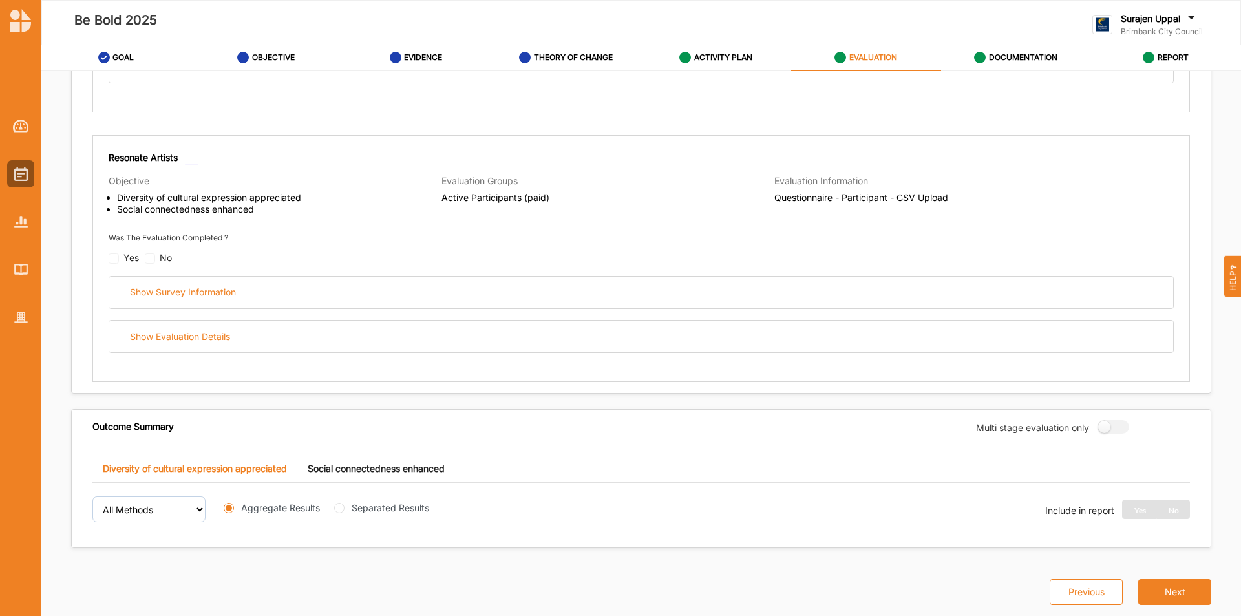
radio input "true"
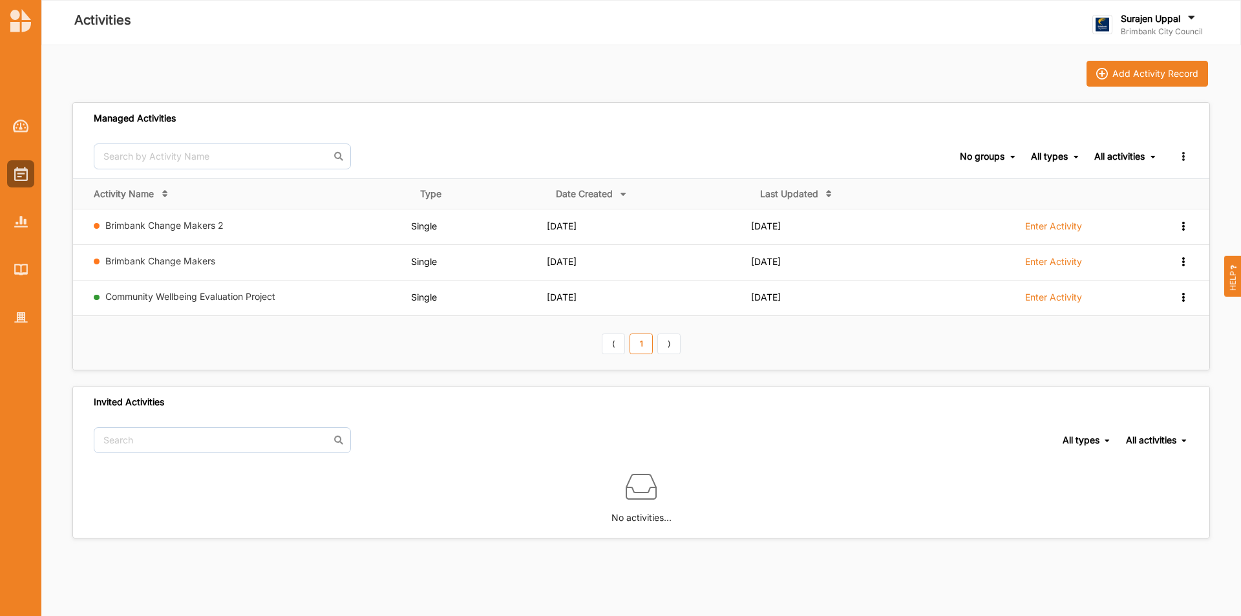
click at [5, 226] on div at bounding box center [20, 211] width 41 height 239
click at [19, 225] on img at bounding box center [21, 221] width 14 height 11
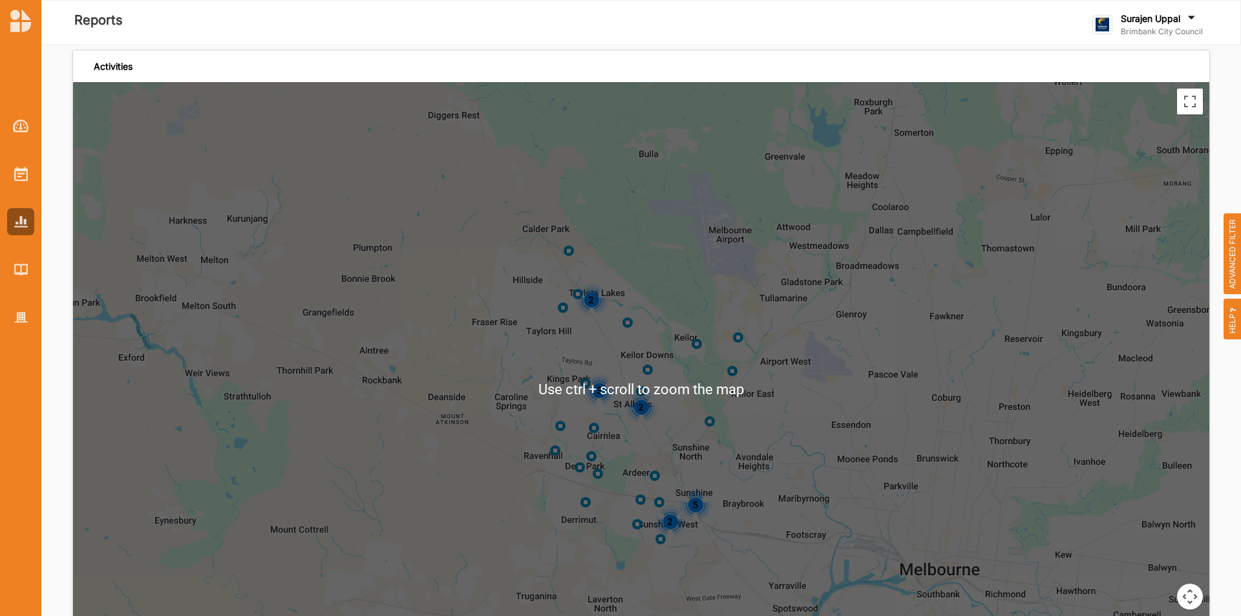
scroll to position [2973, 0]
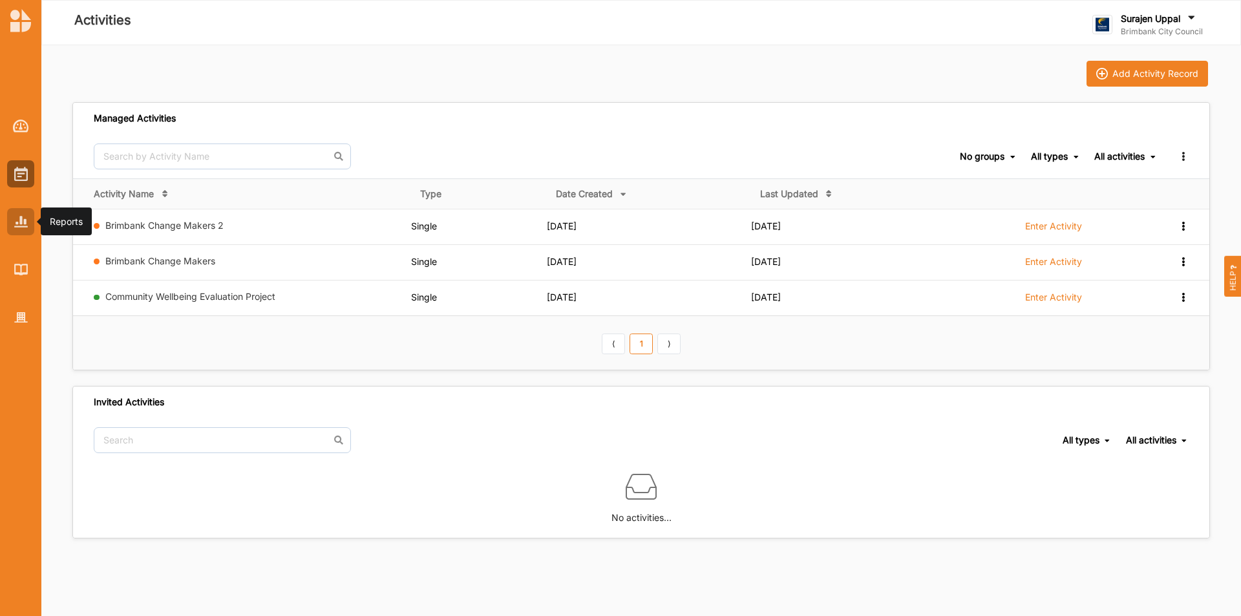
click at [17, 220] on img at bounding box center [21, 221] width 14 height 11
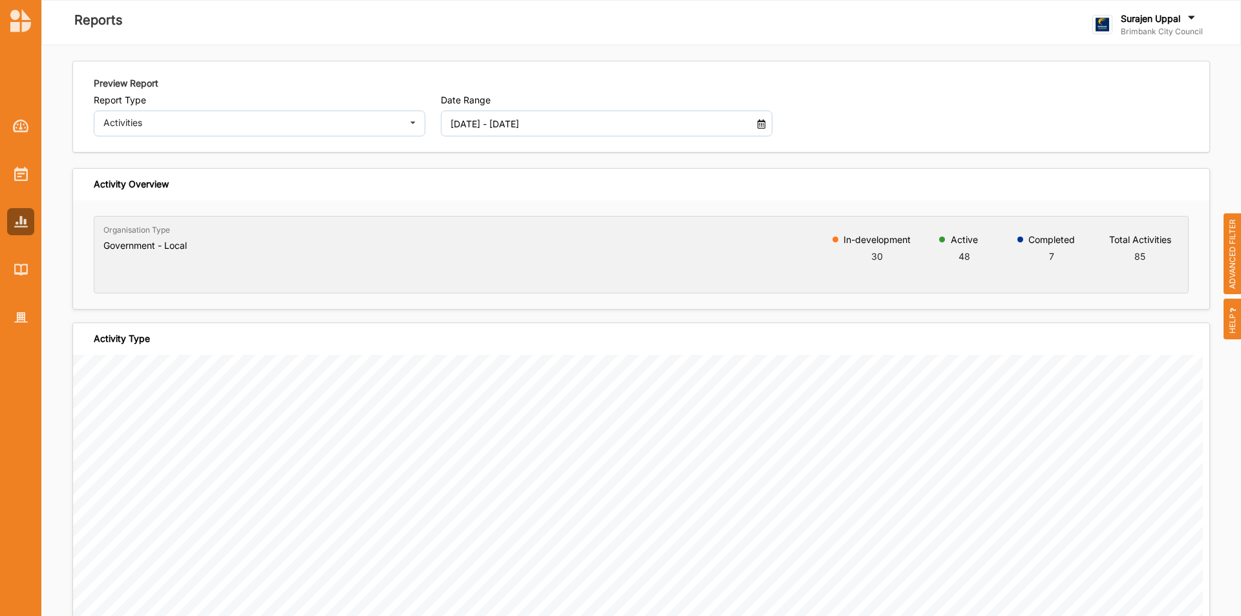
click at [171, 110] on div "Report Type Activities Activities Outcomes Inputs & Outputs Management Summary" at bounding box center [260, 115] width 332 height 42
click at [165, 110] on div "Report Type Activities Activities Outcomes Inputs & Outputs Management Summary" at bounding box center [260, 115] width 332 height 42
drag, startPoint x: 169, startPoint y: 121, endPoint x: 167, endPoint y: 131, distance: 9.8
click at [168, 123] on div "Activities" at bounding box center [251, 122] width 296 height 9
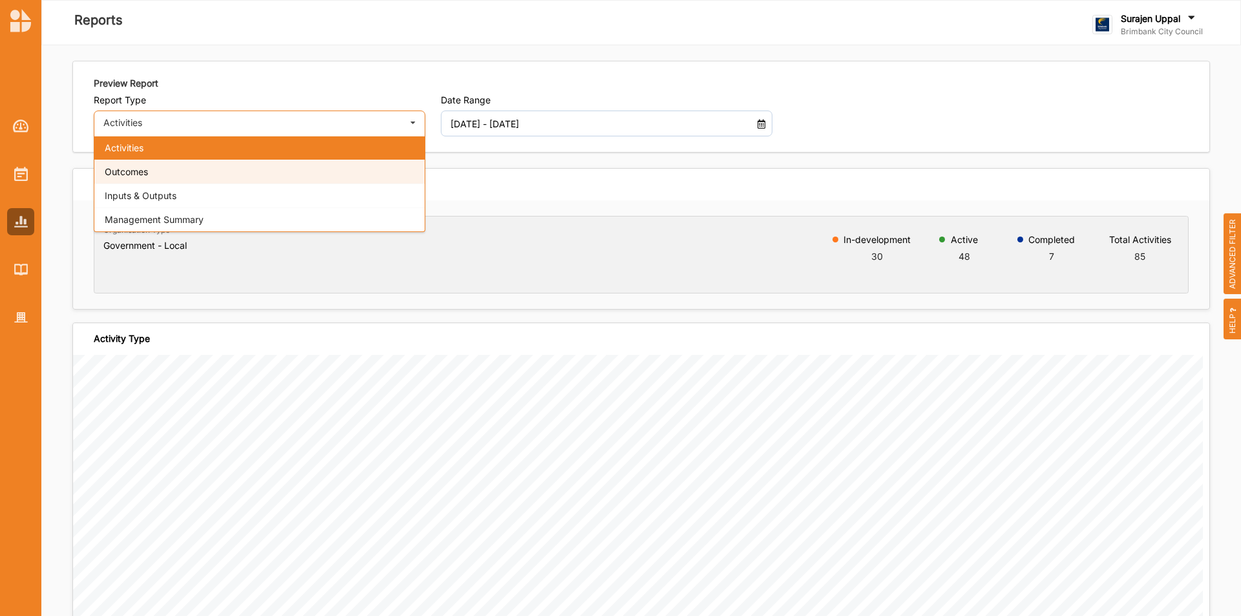
click at [170, 178] on div "Outcomes" at bounding box center [259, 172] width 330 height 24
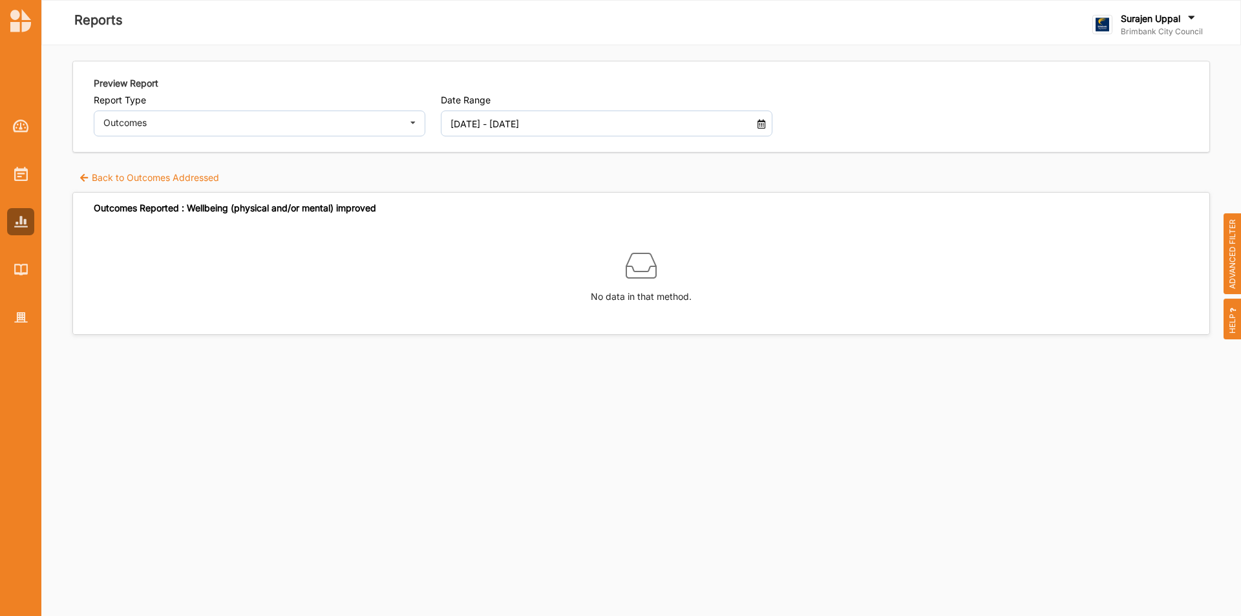
click at [526, 131] on input "[DATE] - [DATE]" at bounding box center [593, 124] width 300 height 26
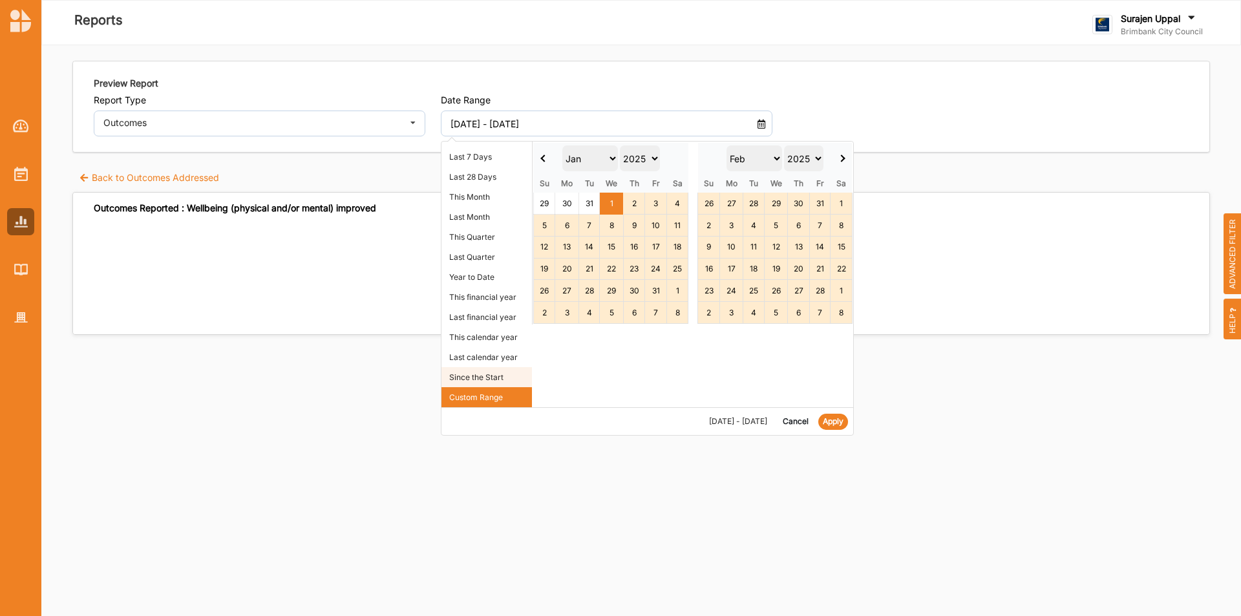
click at [484, 378] on li "Since the Start" at bounding box center [486, 377] width 90 height 20
type input "[DATE] - [DATE]"
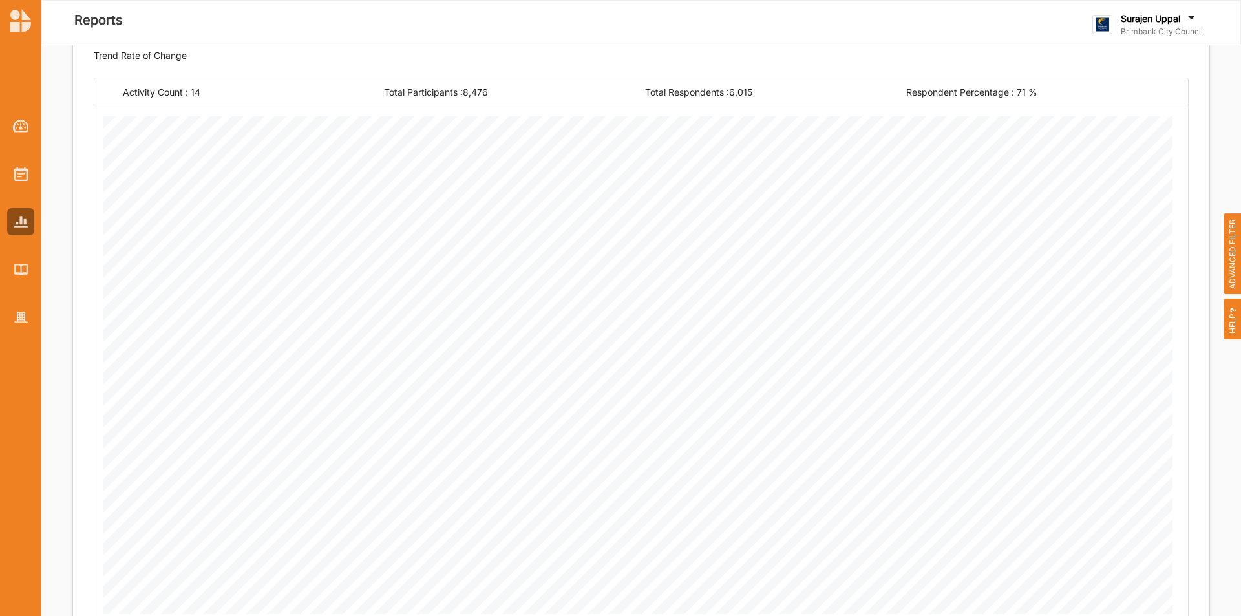
scroll to position [194, 0]
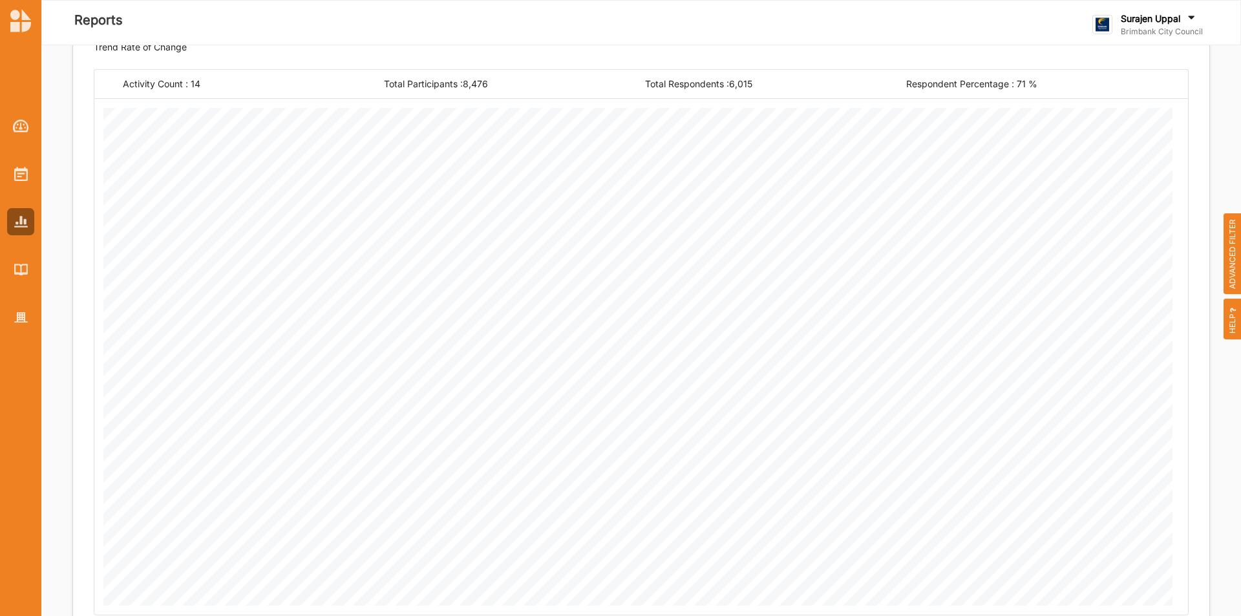
click at [1229, 271] on span "ADVANCED FILTER" at bounding box center [1232, 253] width 18 height 81
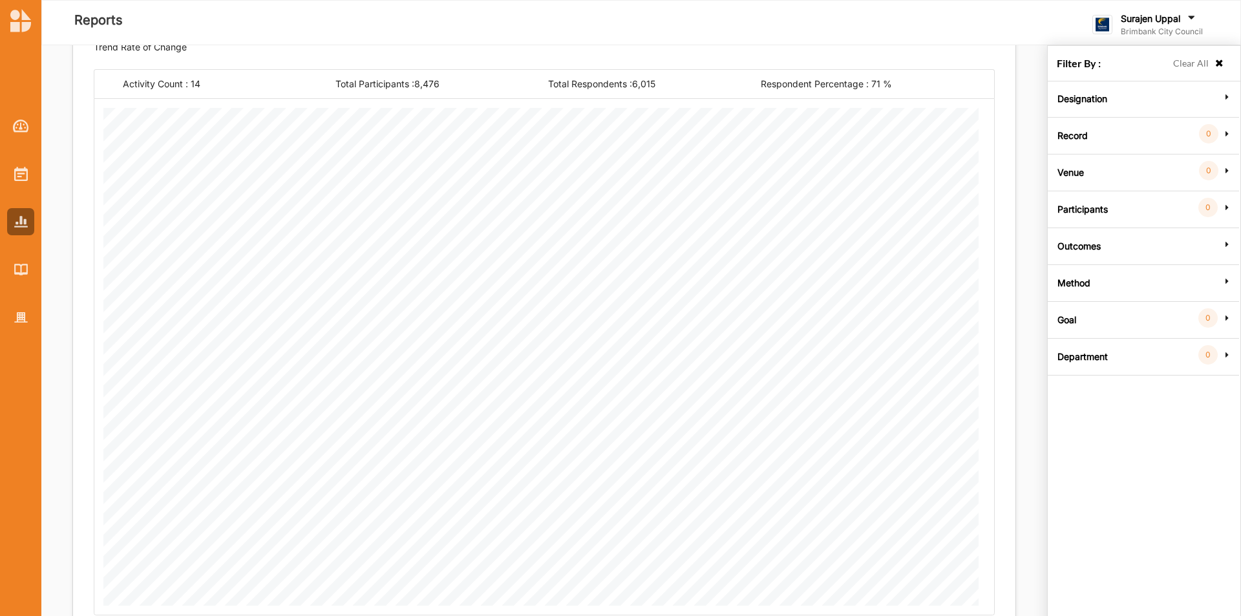
click at [1070, 274] on label "Method" at bounding box center [1073, 281] width 33 height 39
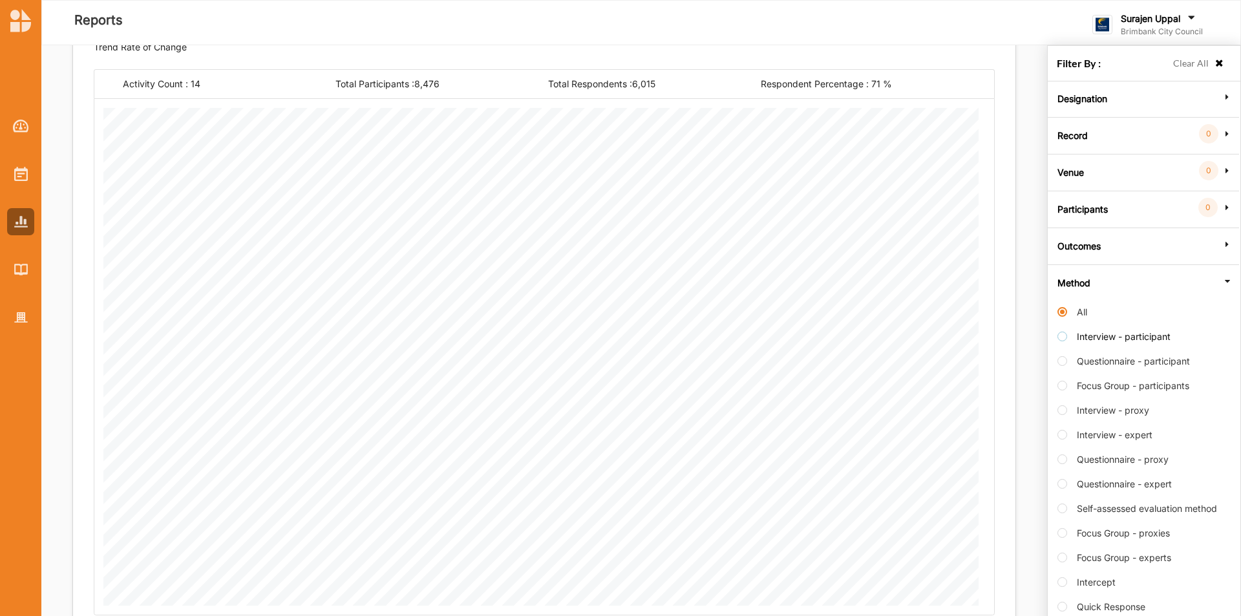
click at [1065, 337] on label "Interview - participant" at bounding box center [1113, 343] width 113 height 24
radio input "false"
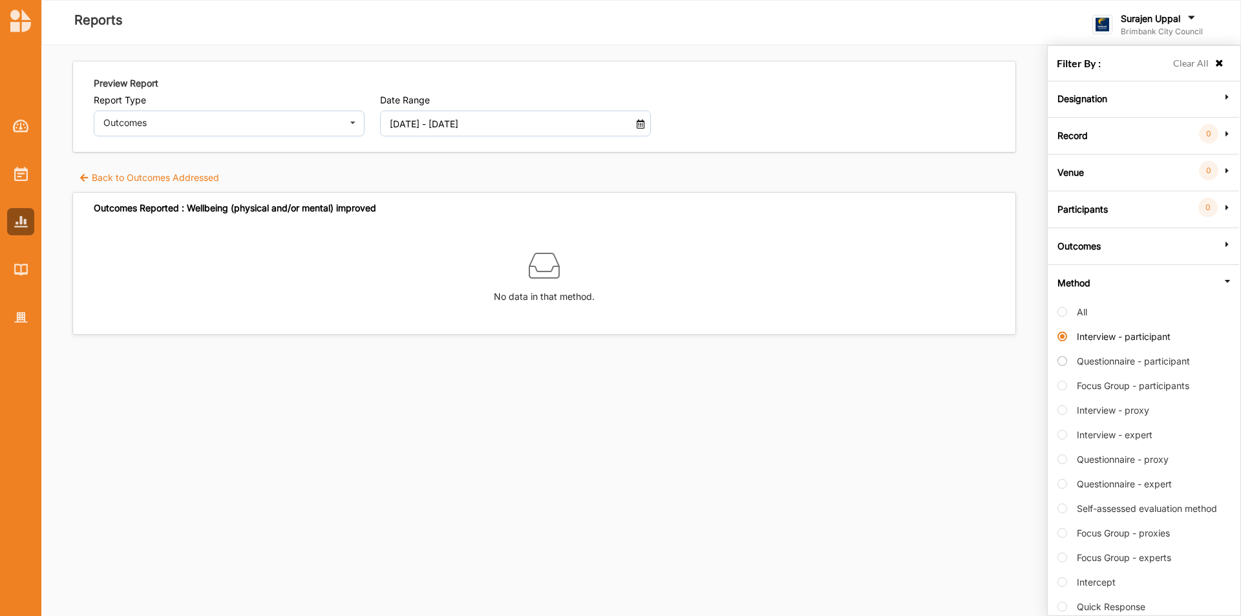
scroll to position [0, 0]
click at [1062, 357] on label "Questionnaire - participant" at bounding box center [1123, 367] width 132 height 24
radio input "false"
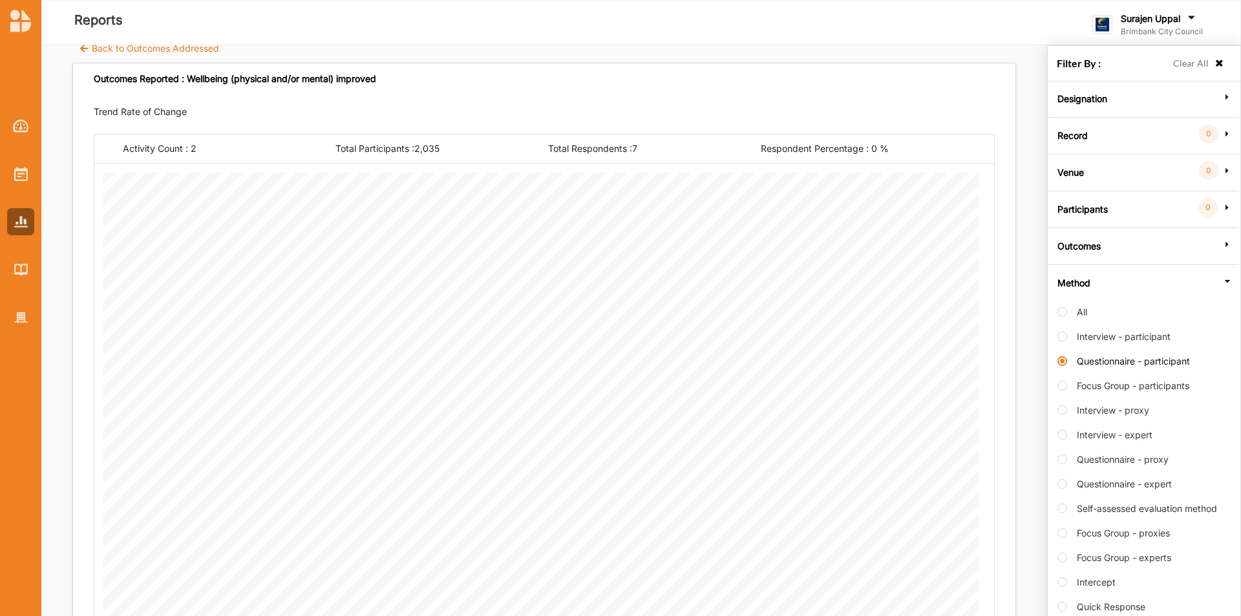
scroll to position [194, 0]
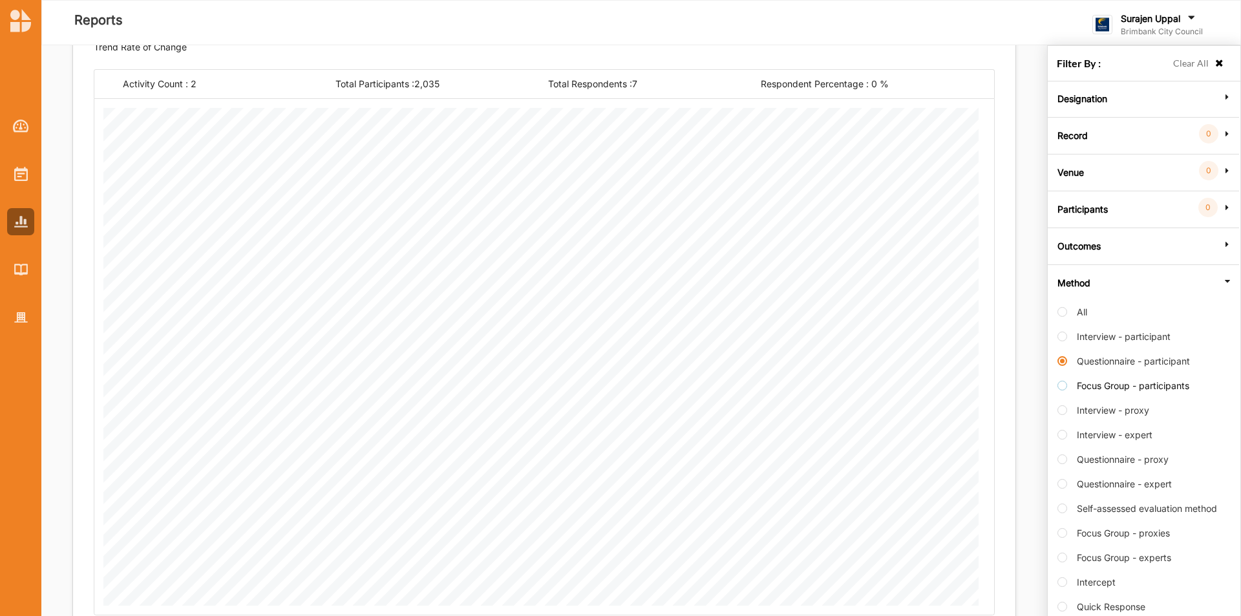
click at [1062, 390] on label "Focus Group - participants" at bounding box center [1123, 392] width 132 height 24
radio input "false"
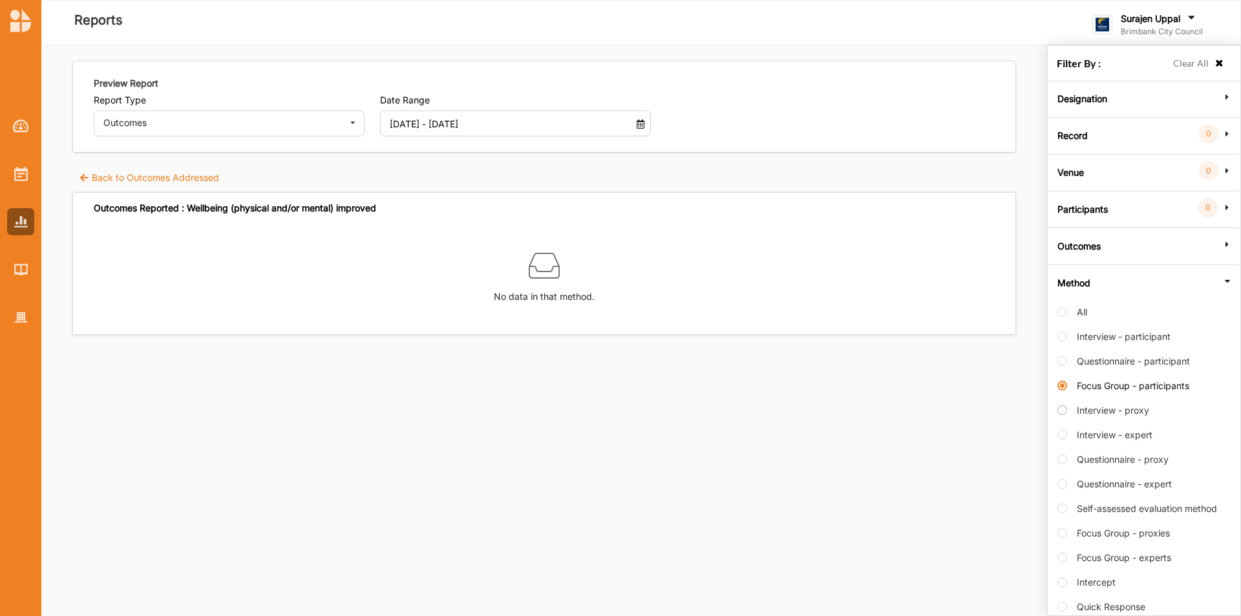
scroll to position [0, 0]
click at [1062, 416] on label "Interview - proxy" at bounding box center [1103, 417] width 92 height 24
radio input "false"
click at [1064, 458] on label "Questionnaire - proxy" at bounding box center [1112, 466] width 111 height 24
radio input "false"
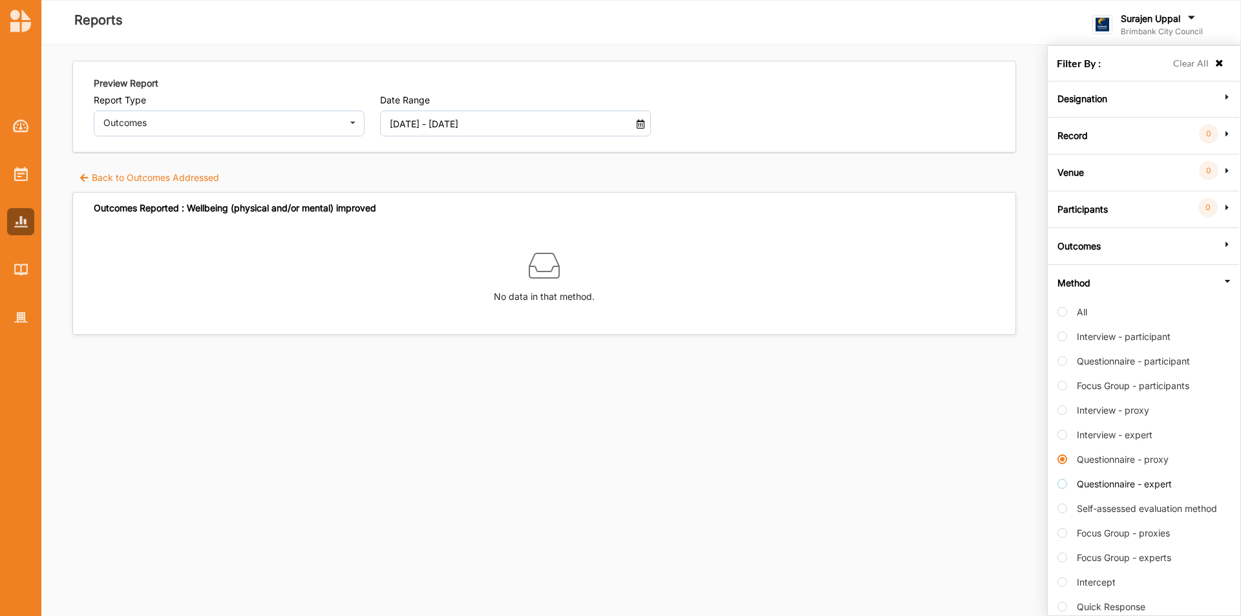
click at [1064, 479] on label "Questionnaire - expert" at bounding box center [1114, 490] width 114 height 24
radio input "false"
click at [1059, 506] on label "Self-assessed evaluation method" at bounding box center [1137, 515] width 160 height 24
radio input "false"
radio input "true"
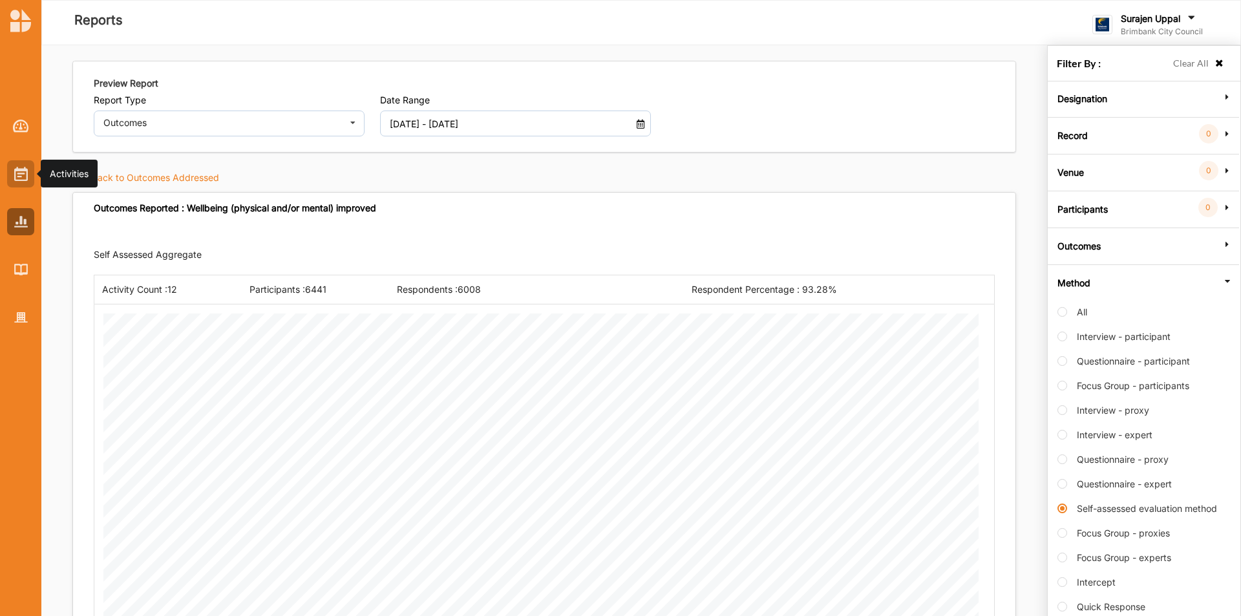
click at [12, 167] on div at bounding box center [20, 173] width 27 height 27
